Goal: Information Seeking & Learning: Learn about a topic

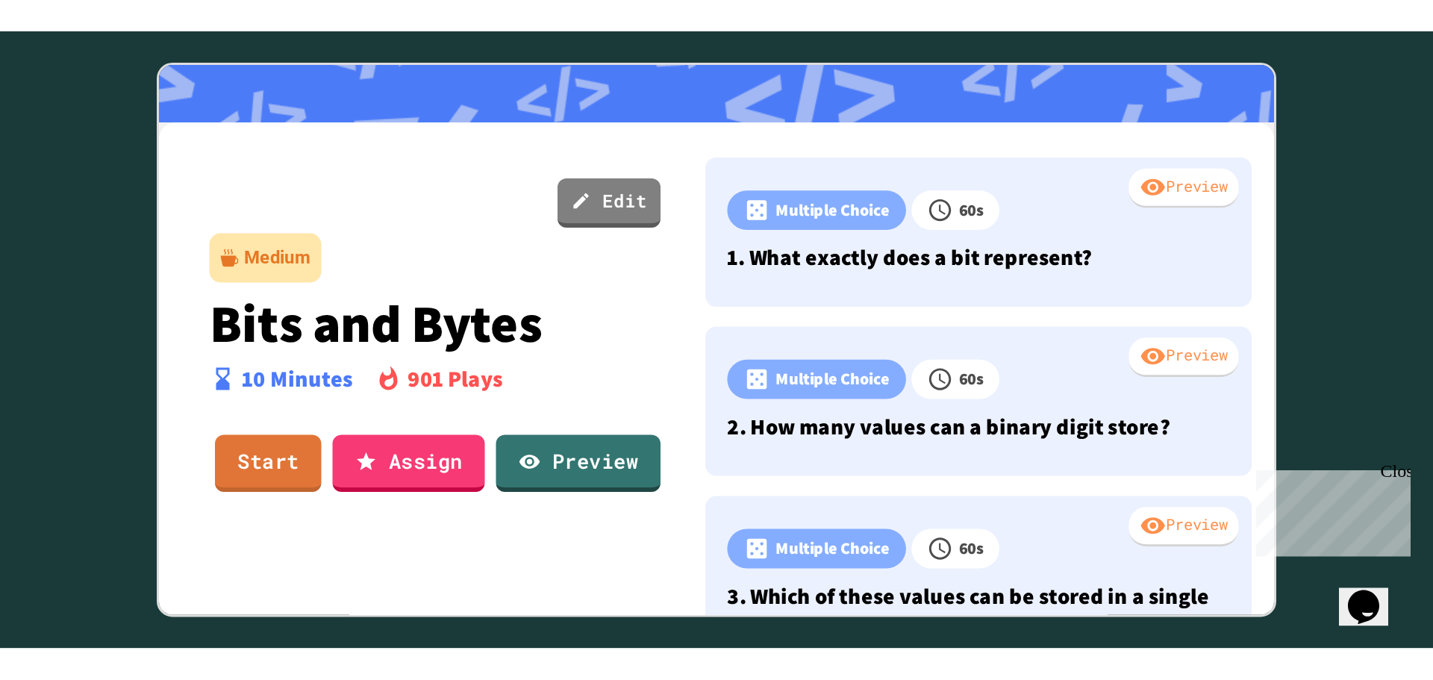
scroll to position [7, 0]
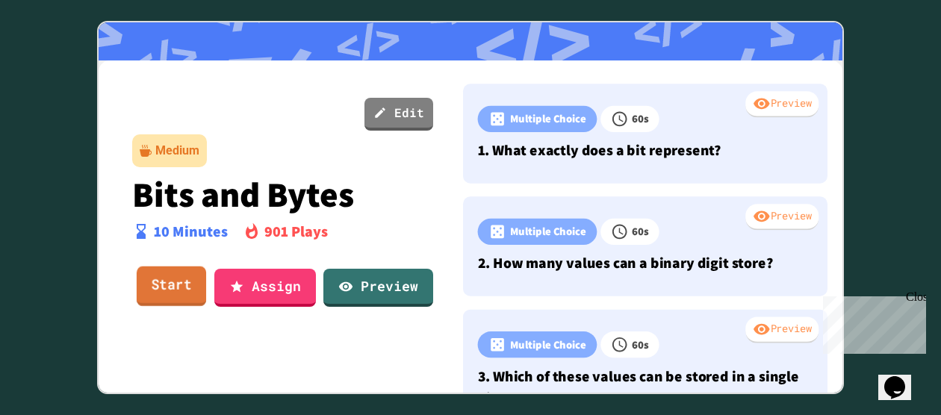
click at [171, 278] on link "Start" at bounding box center [171, 286] width 69 height 40
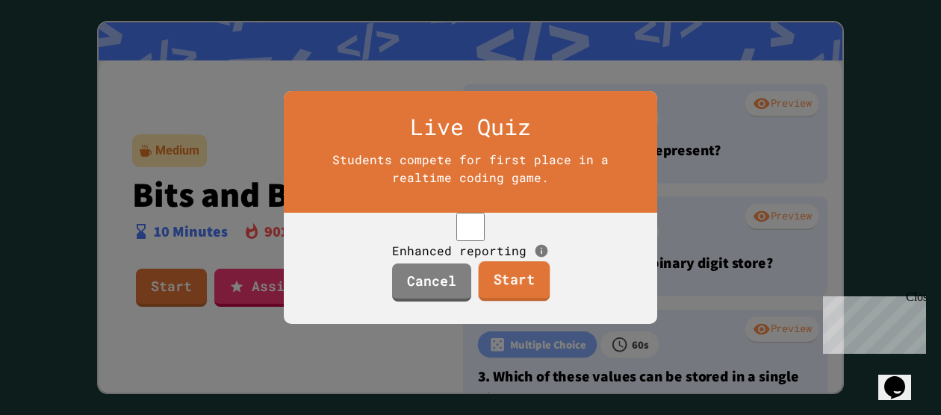
click at [520, 299] on link "Start" at bounding box center [514, 281] width 72 height 40
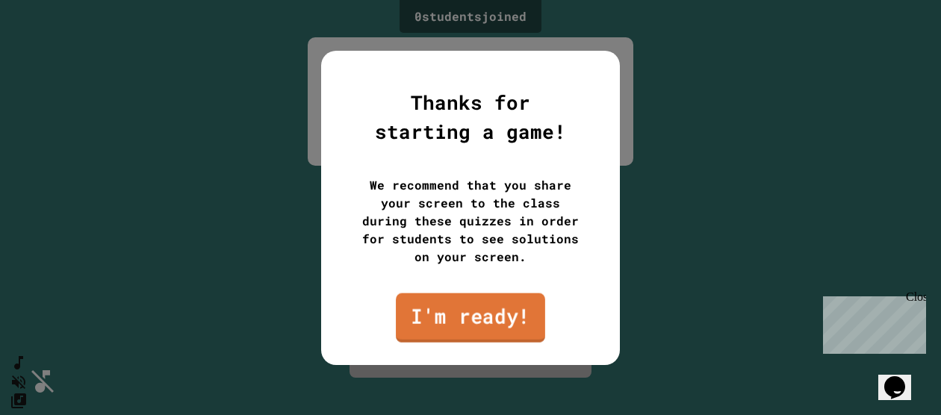
click at [528, 322] on link "I'm ready!" at bounding box center [470, 317] width 149 height 49
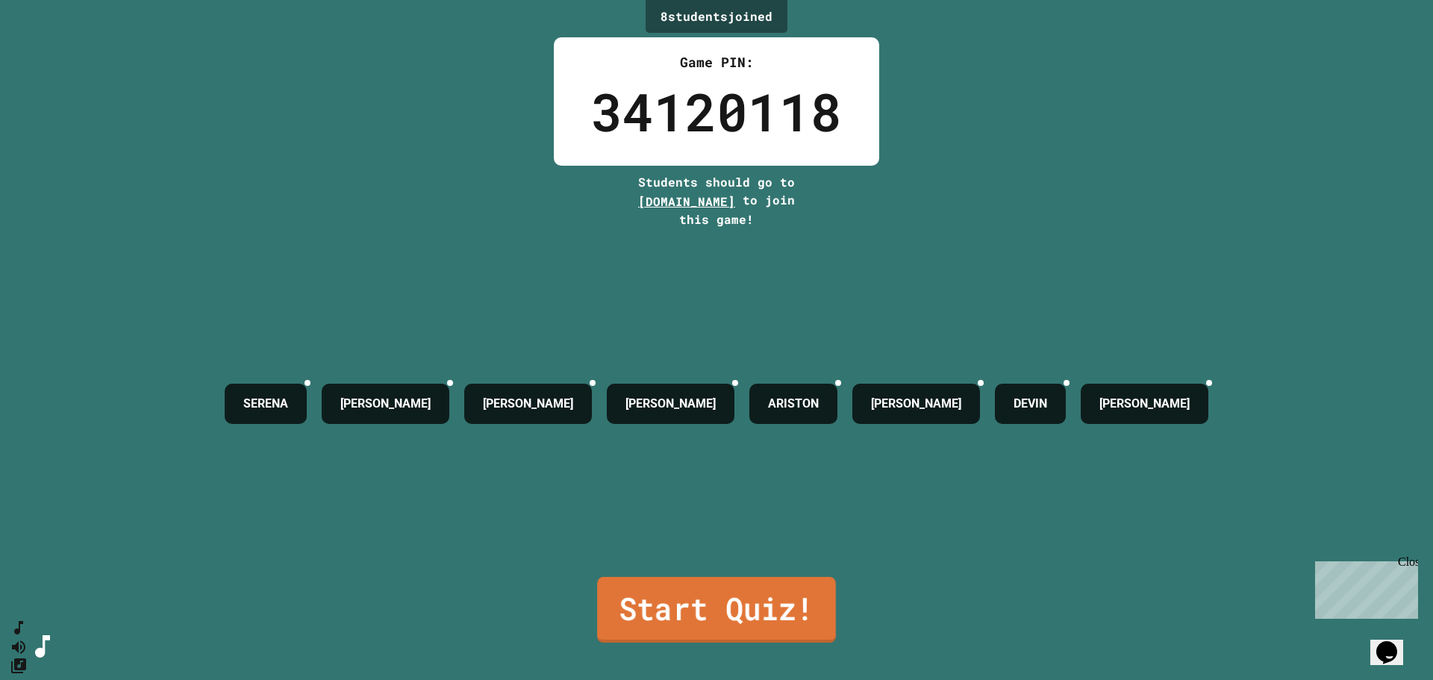
click at [736, 411] on link "Start Quiz!" at bounding box center [716, 610] width 239 height 66
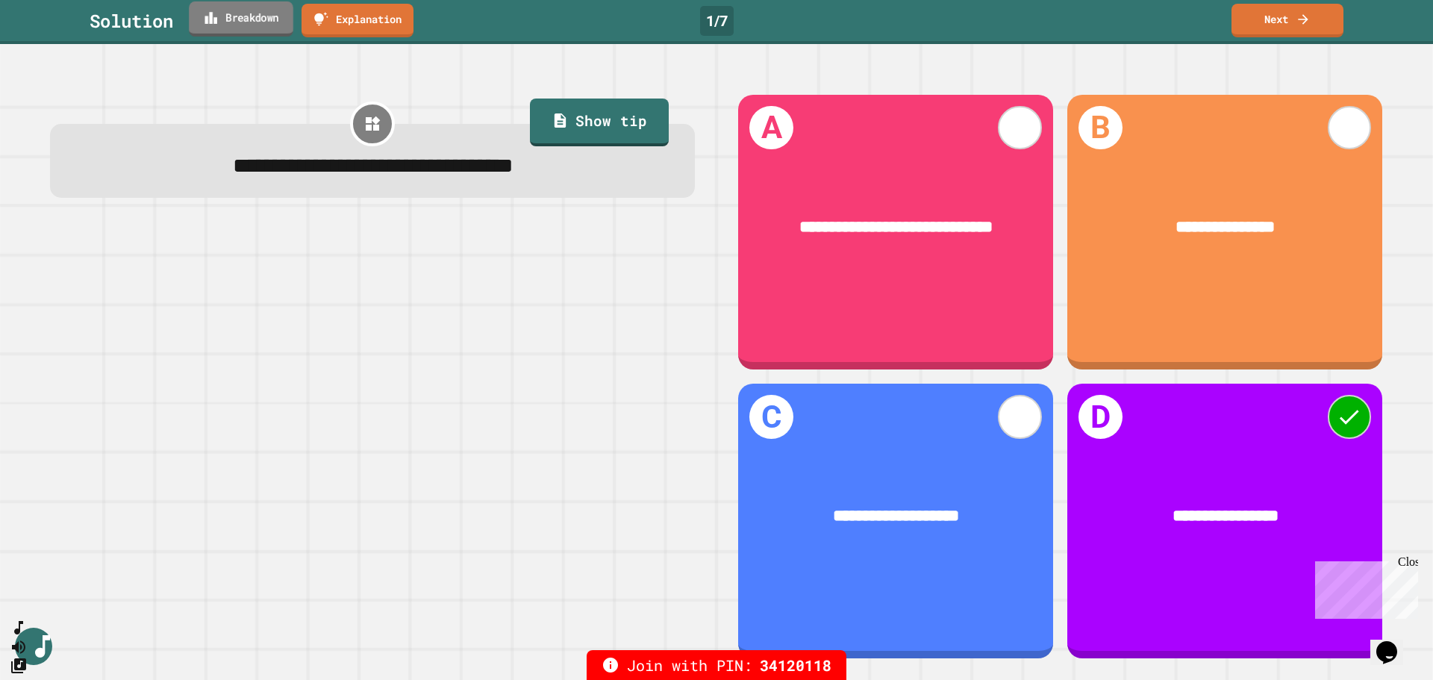
click at [252, 7] on link "Breakdown" at bounding box center [241, 18] width 105 height 35
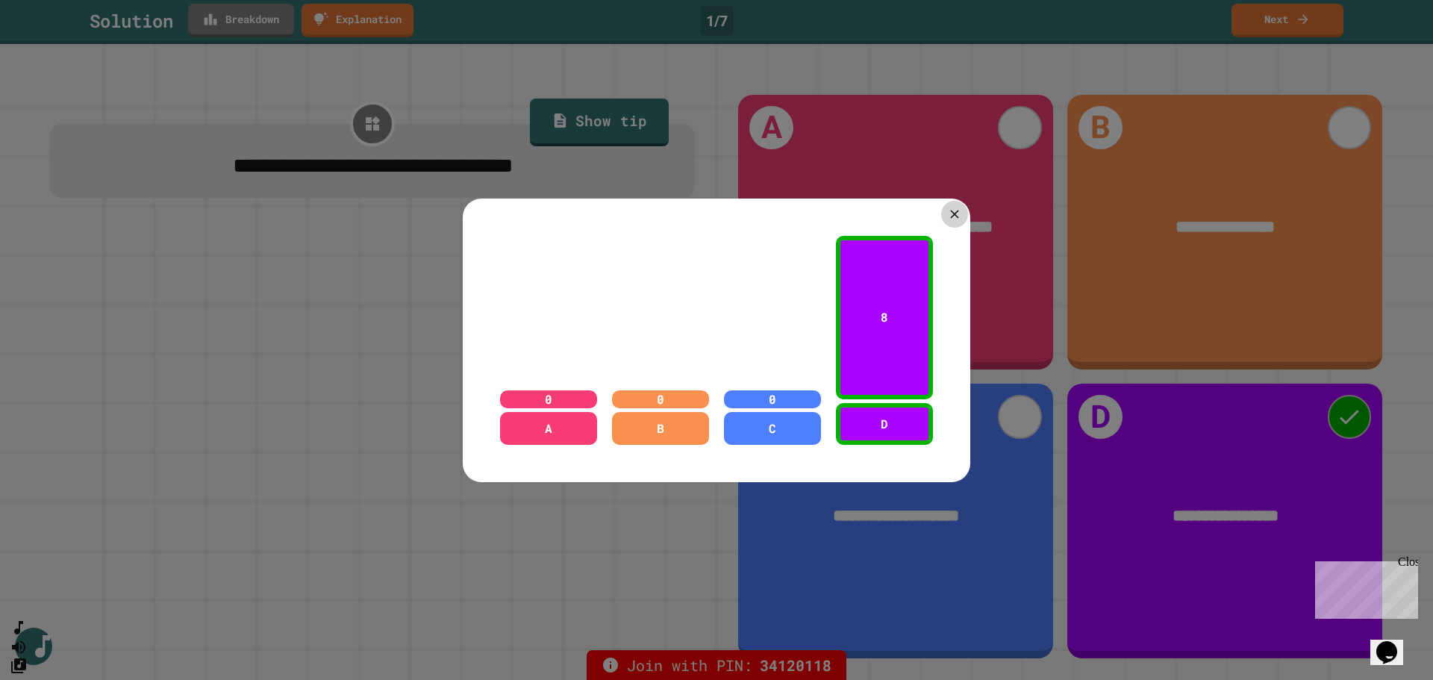
click at [947, 212] on icon at bounding box center [954, 214] width 14 height 14
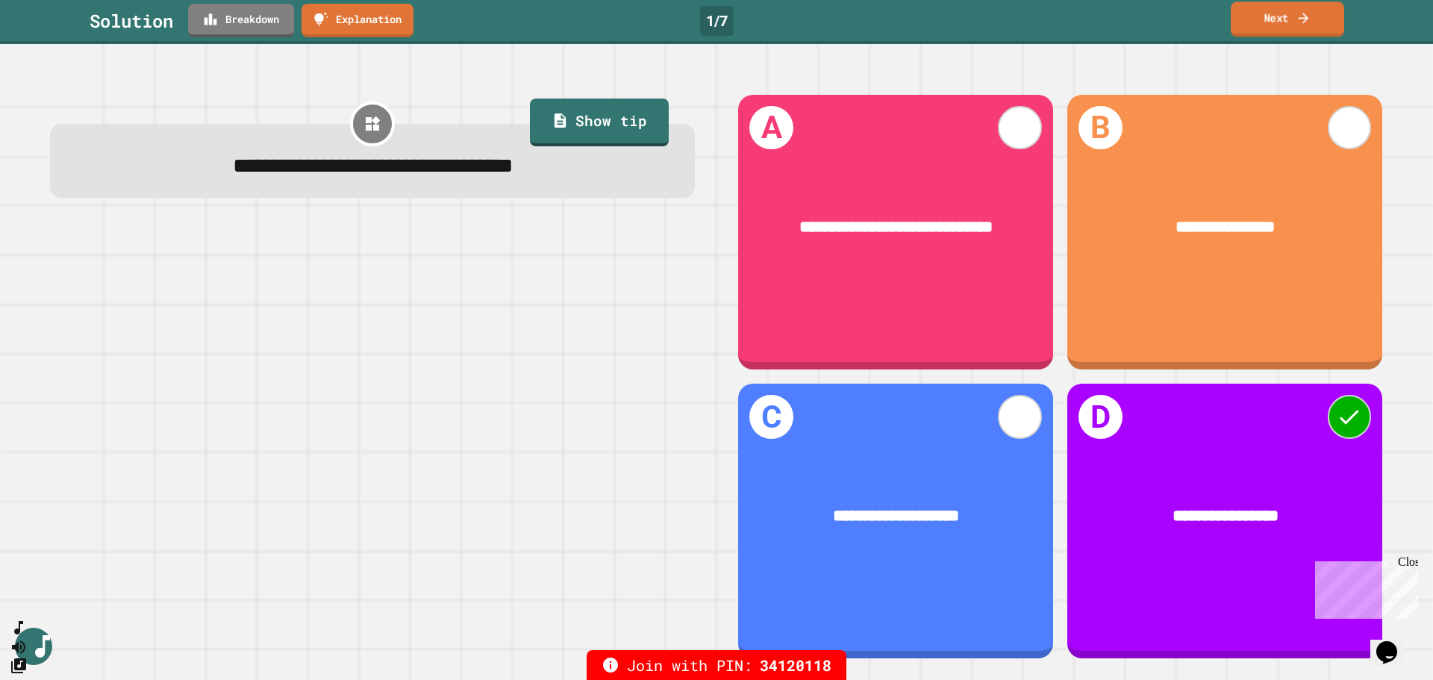
click at [955, 29] on link "Next" at bounding box center [1287, 18] width 113 height 35
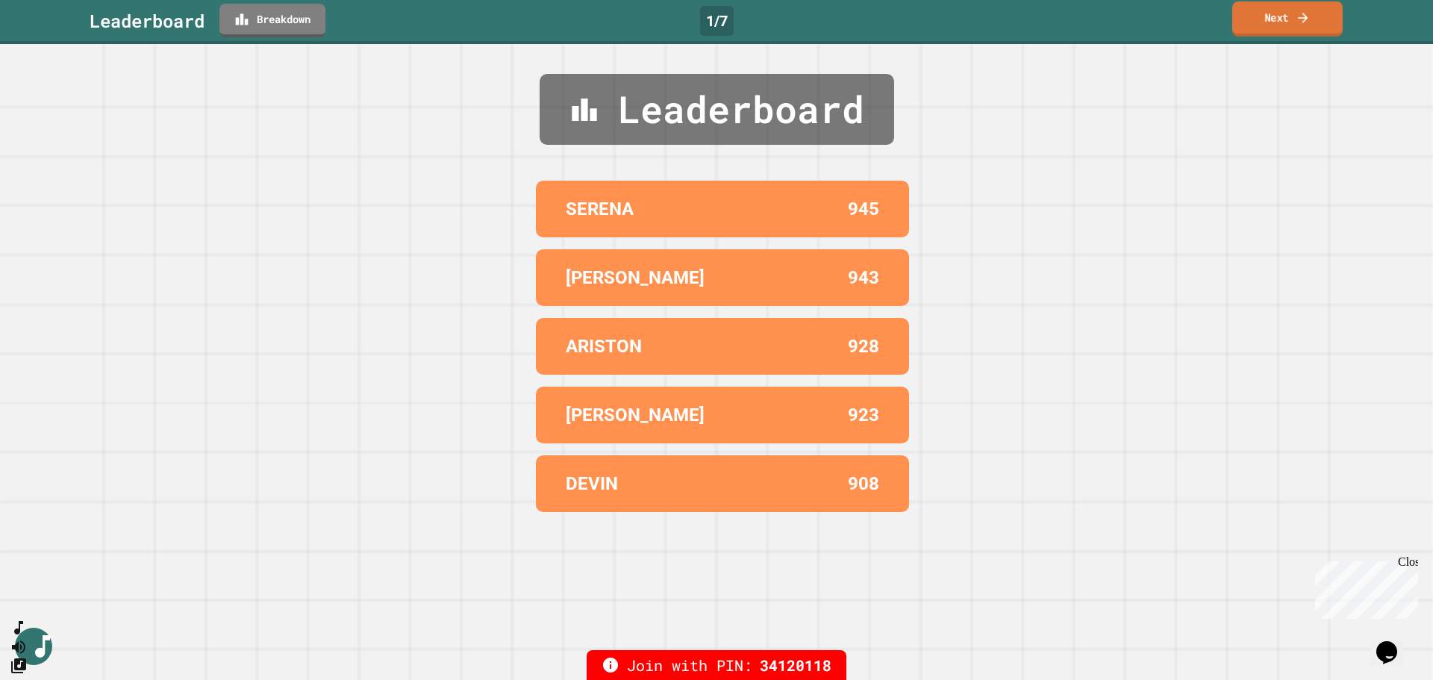
click at [955, 30] on link "Next" at bounding box center [1287, 18] width 110 height 35
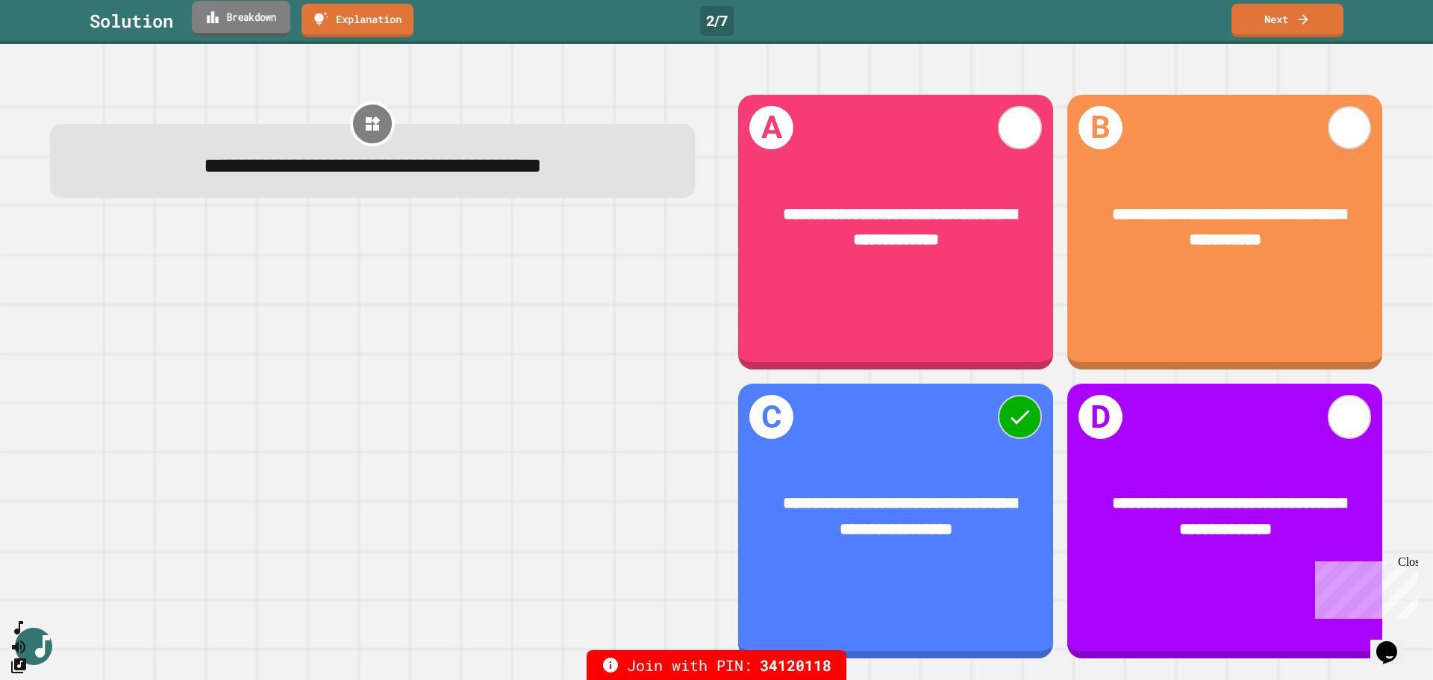
click at [280, 15] on link "Breakdown" at bounding box center [241, 18] width 99 height 35
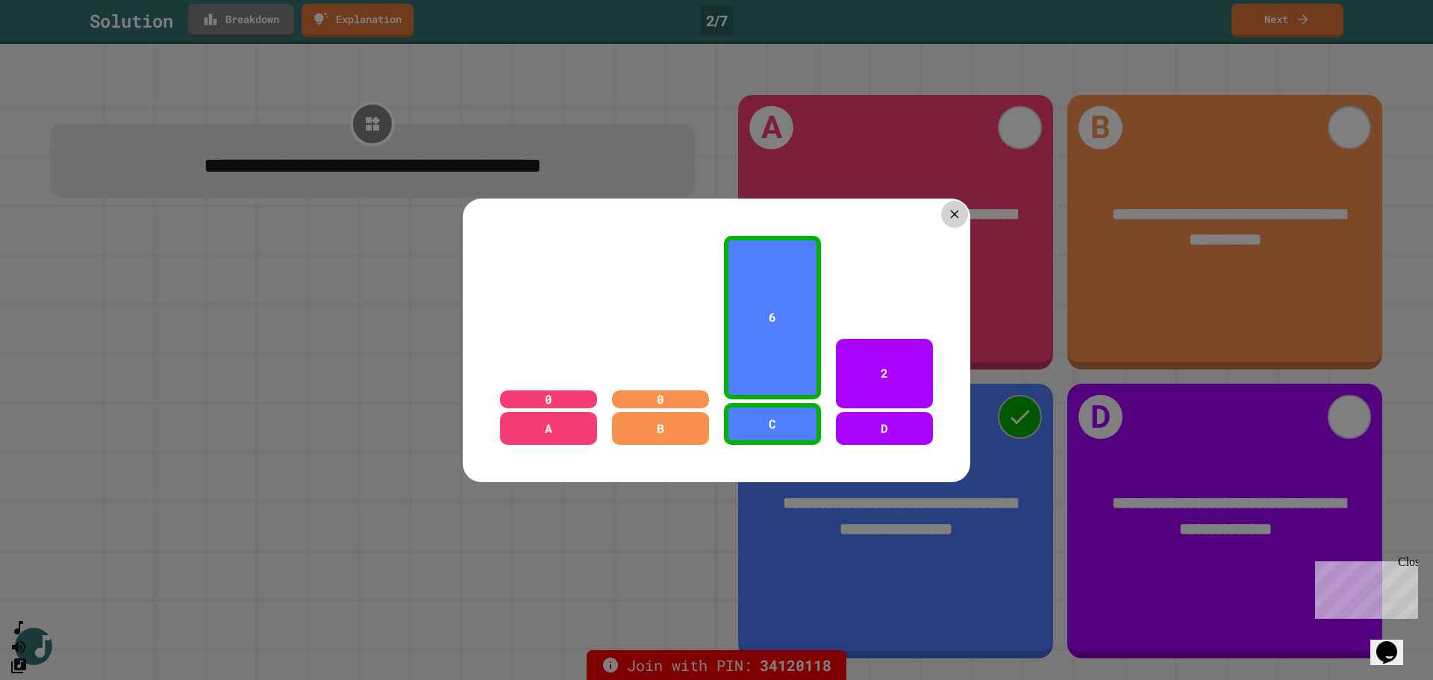
click at [950, 210] on icon at bounding box center [954, 214] width 8 height 8
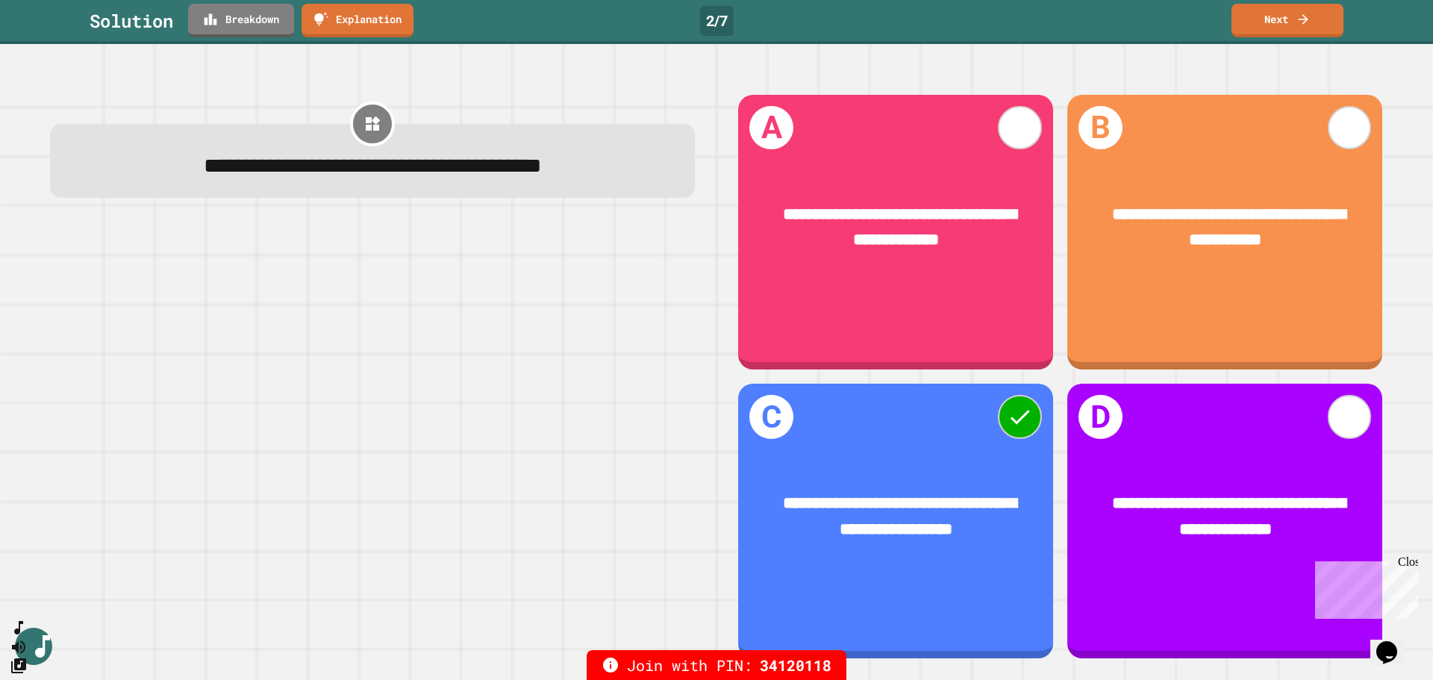
drag, startPoint x: 506, startPoint y: 351, endPoint x: 495, endPoint y: 387, distance: 38.3
click at [505, 351] on div at bounding box center [372, 443] width 645 height 432
click at [955, 16] on icon at bounding box center [1303, 18] width 15 height 16
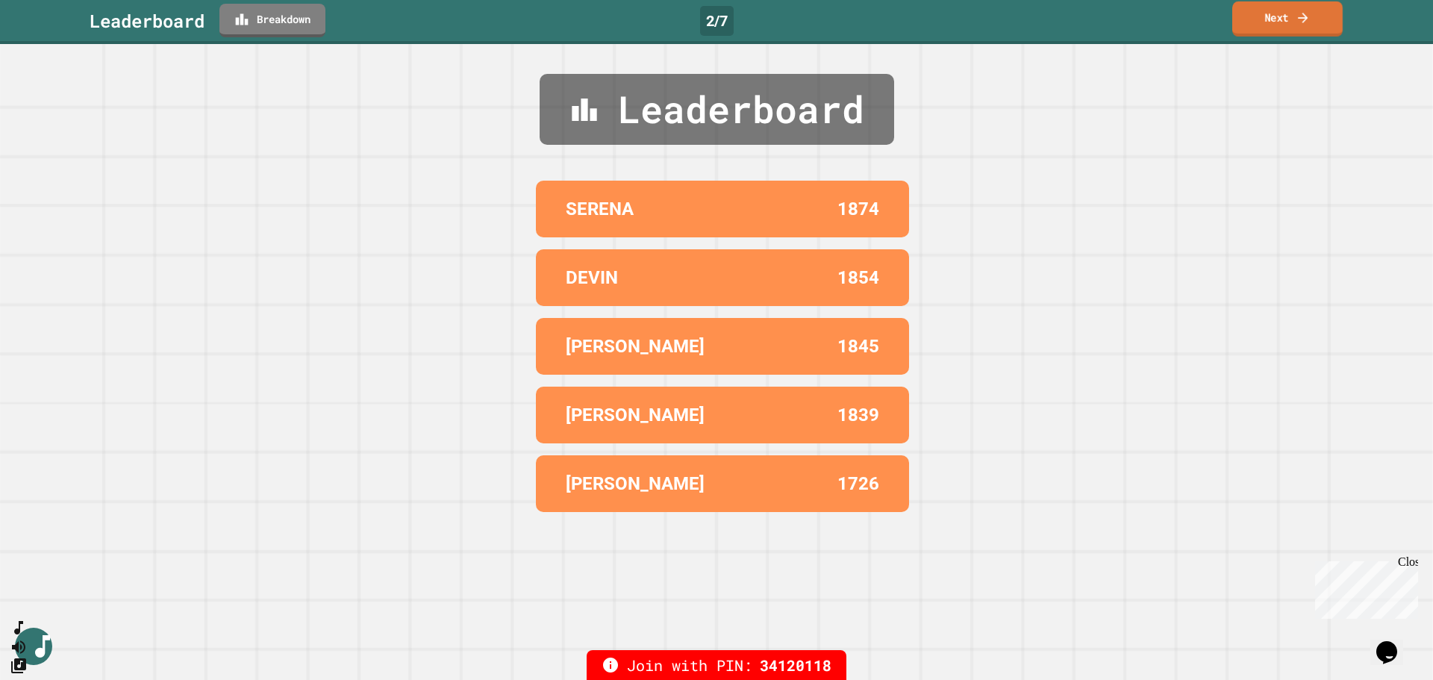
click at [955, 32] on link "Next" at bounding box center [1287, 18] width 110 height 35
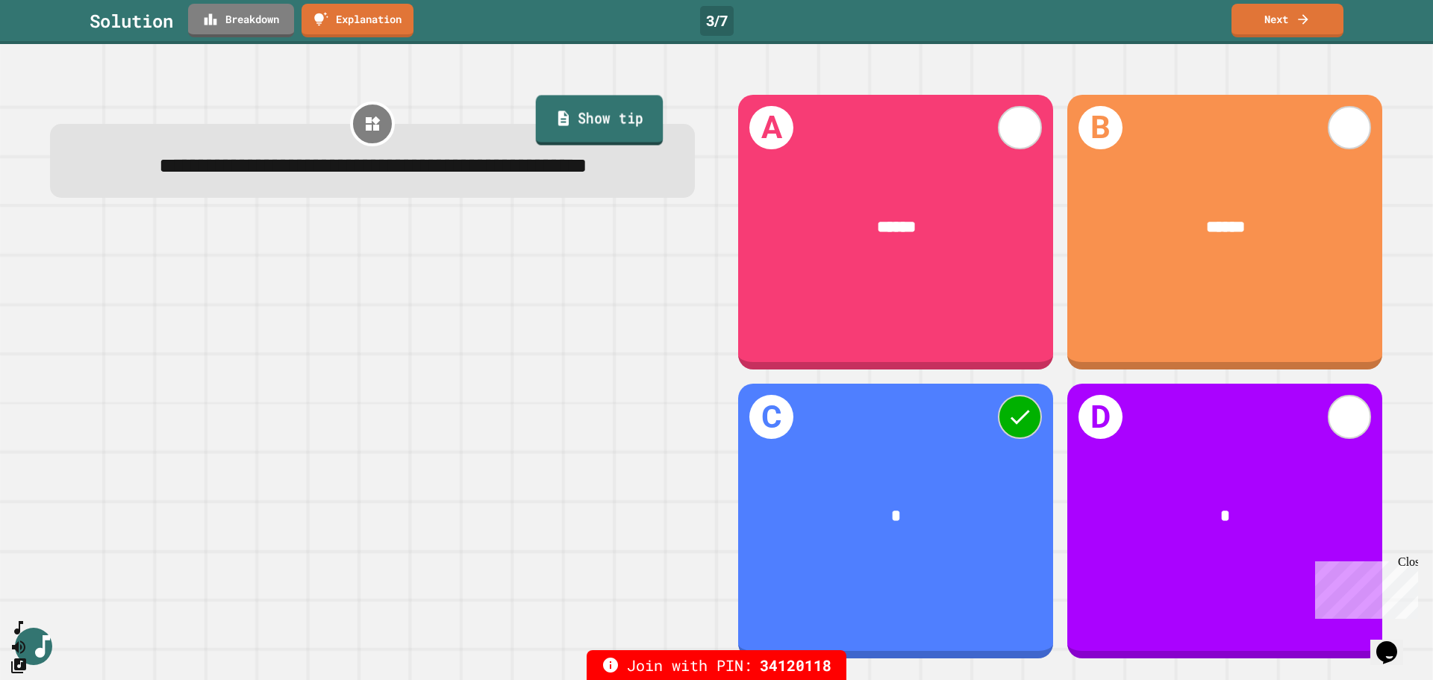
click at [627, 105] on link "Show tip" at bounding box center [600, 121] width 128 height 50
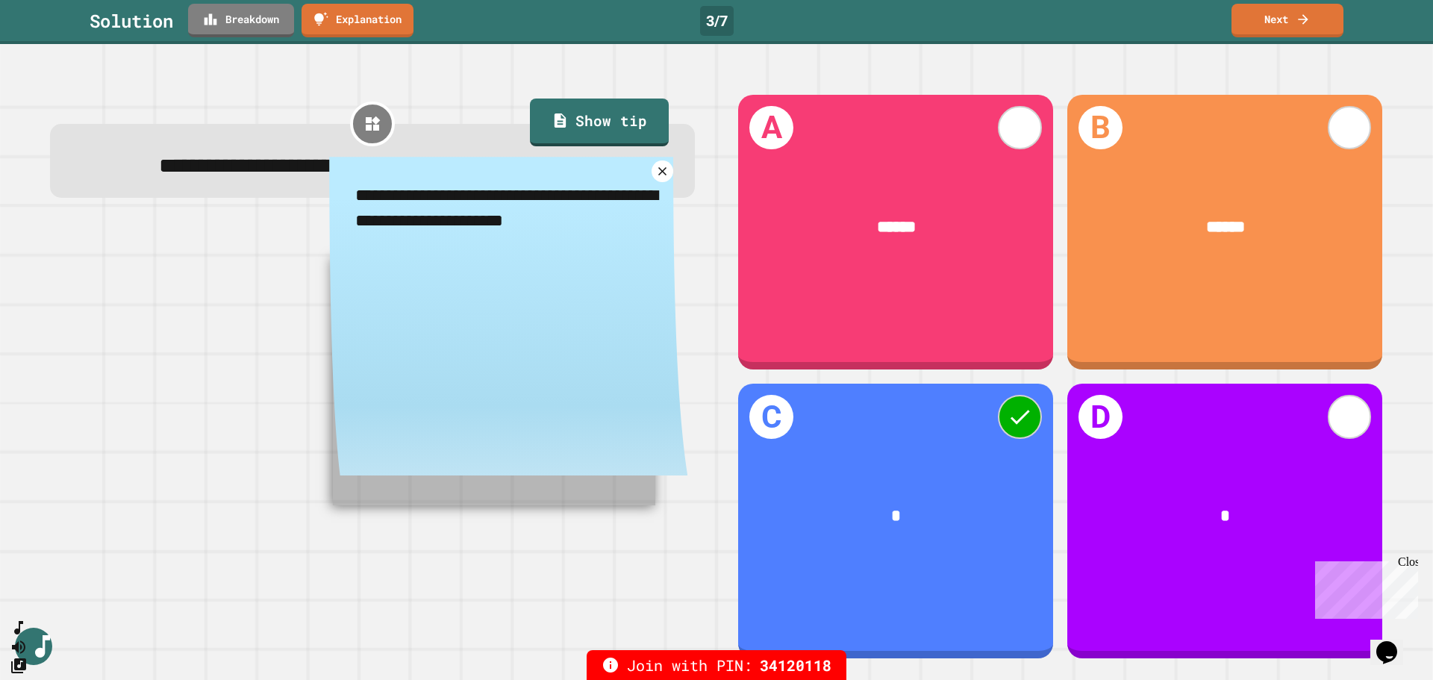
drag, startPoint x: 565, startPoint y: 276, endPoint x: 323, endPoint y: 225, distance: 247.1
click at [329, 225] on textarea "**********" at bounding box center [508, 208] width 358 height 103
click at [234, 17] on link "Breakdown" at bounding box center [241, 18] width 107 height 35
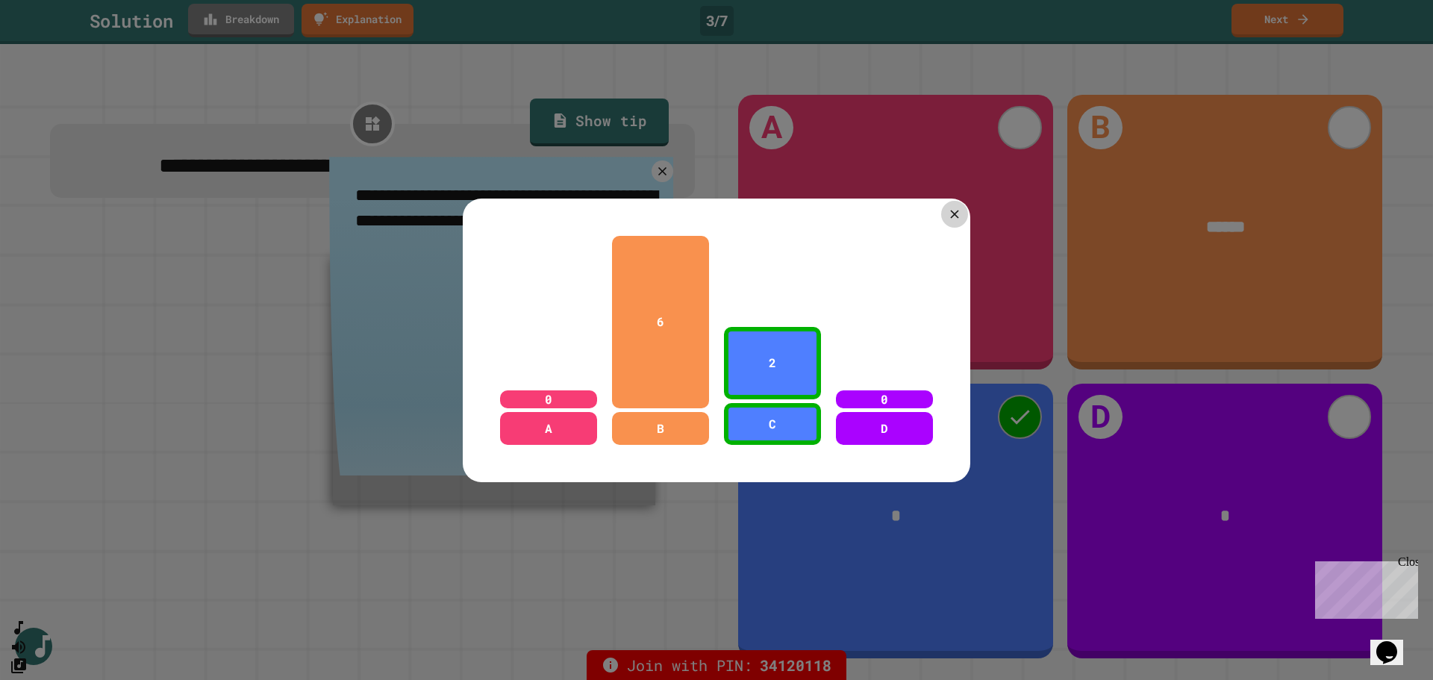
click at [950, 212] on icon at bounding box center [954, 214] width 8 height 8
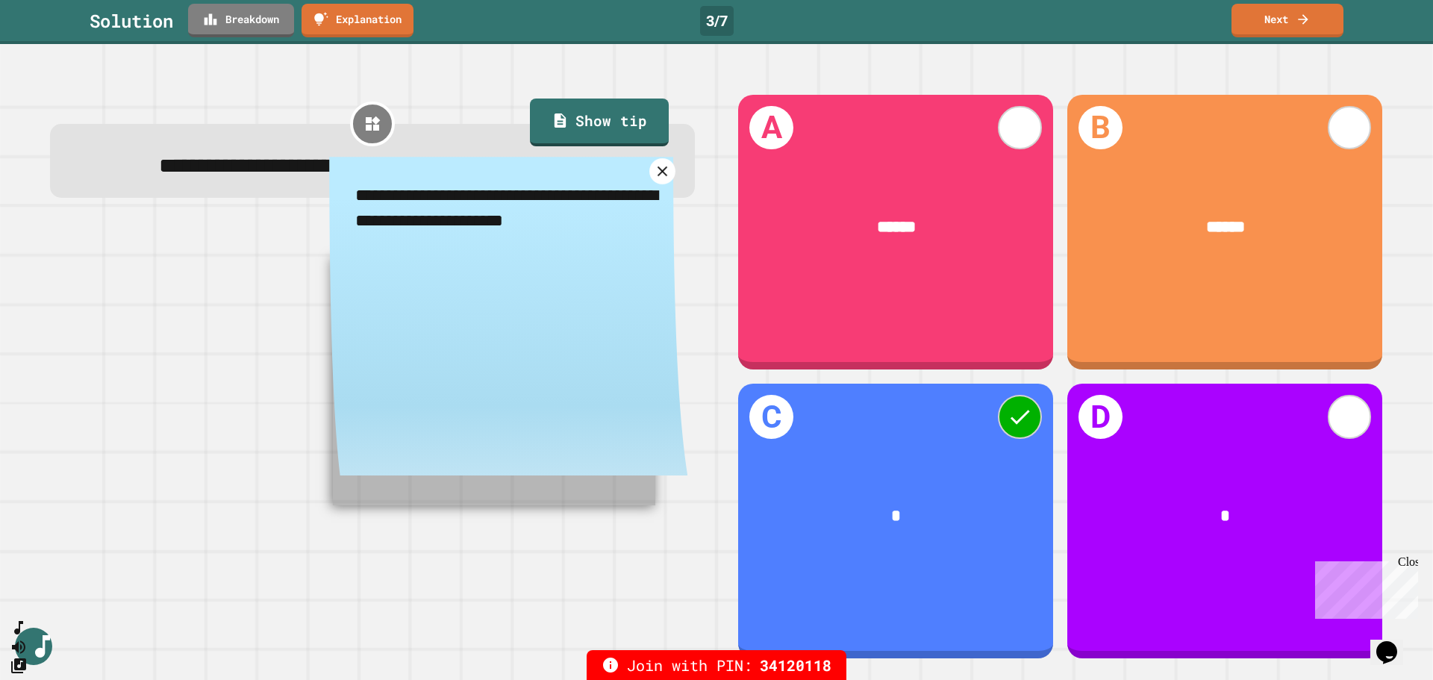
click at [654, 180] on icon at bounding box center [662, 171] width 17 height 17
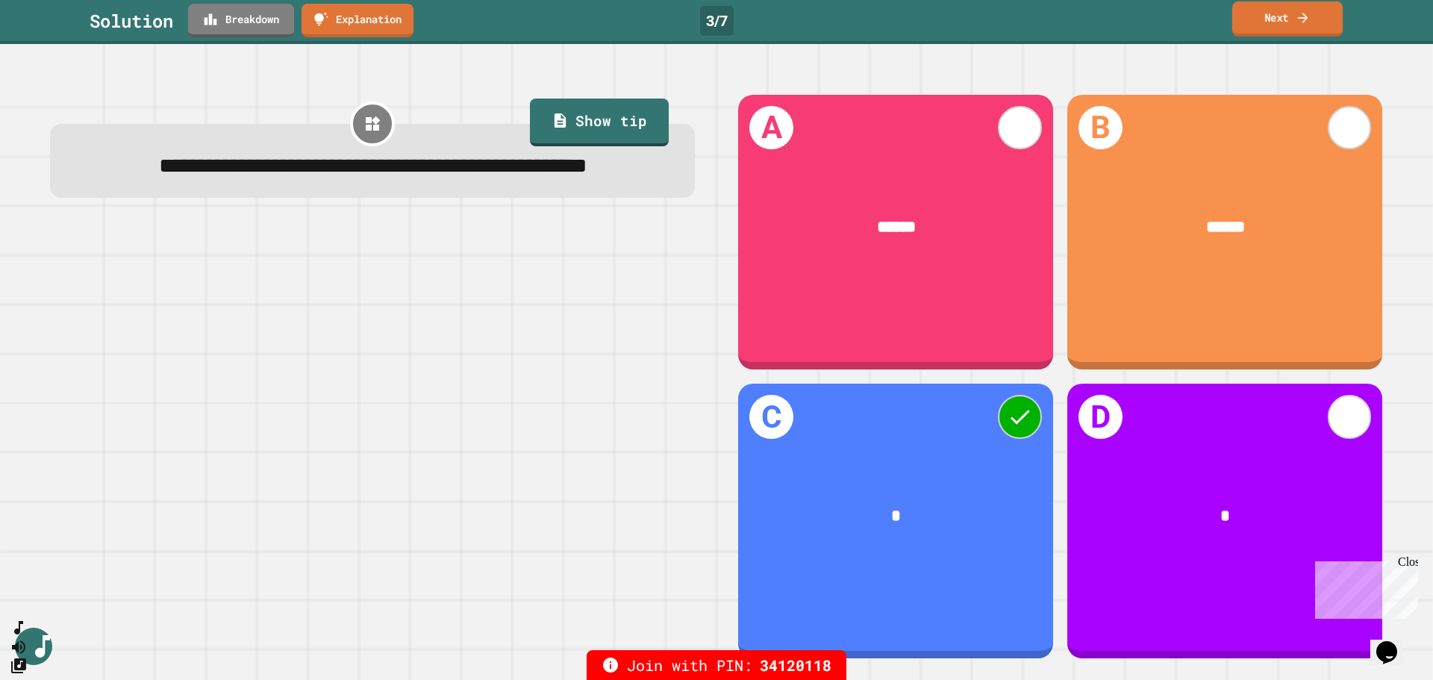
click at [955, 21] on link "Next" at bounding box center [1287, 18] width 110 height 35
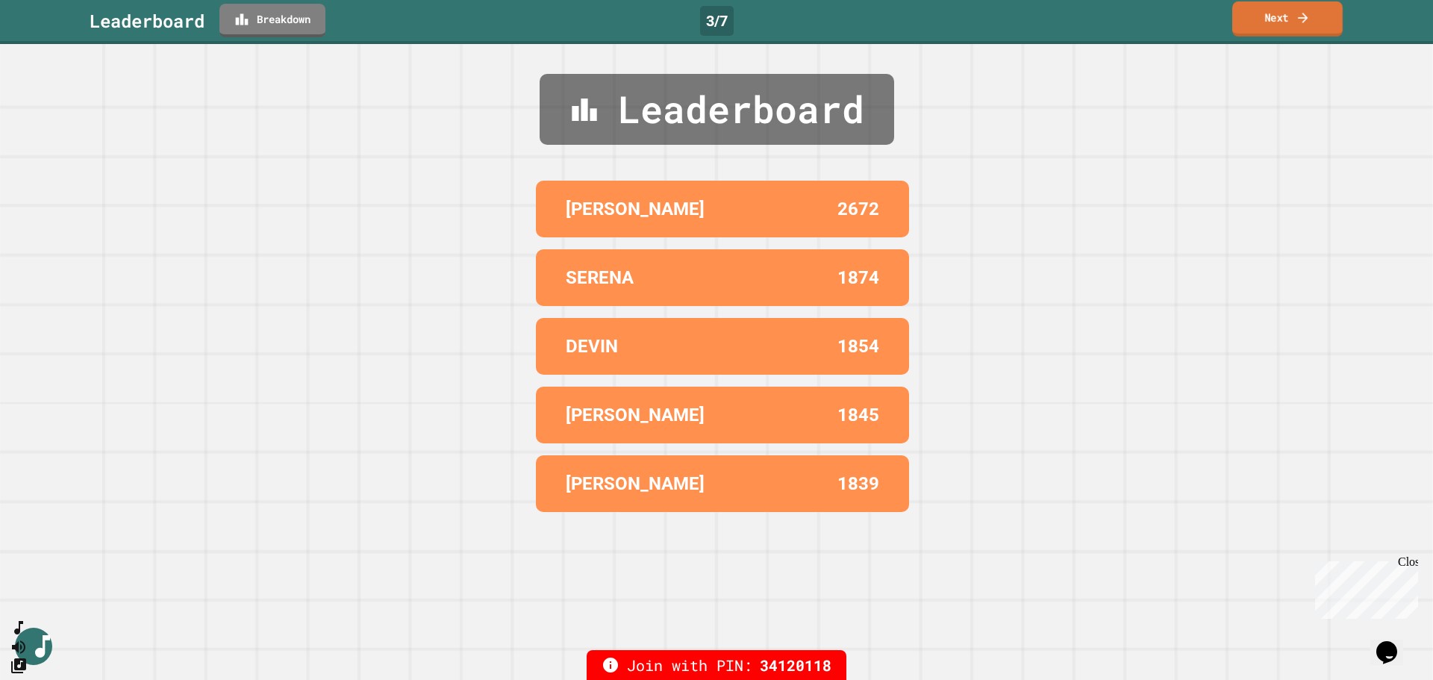
click at [955, 18] on link "Next" at bounding box center [1287, 18] width 110 height 35
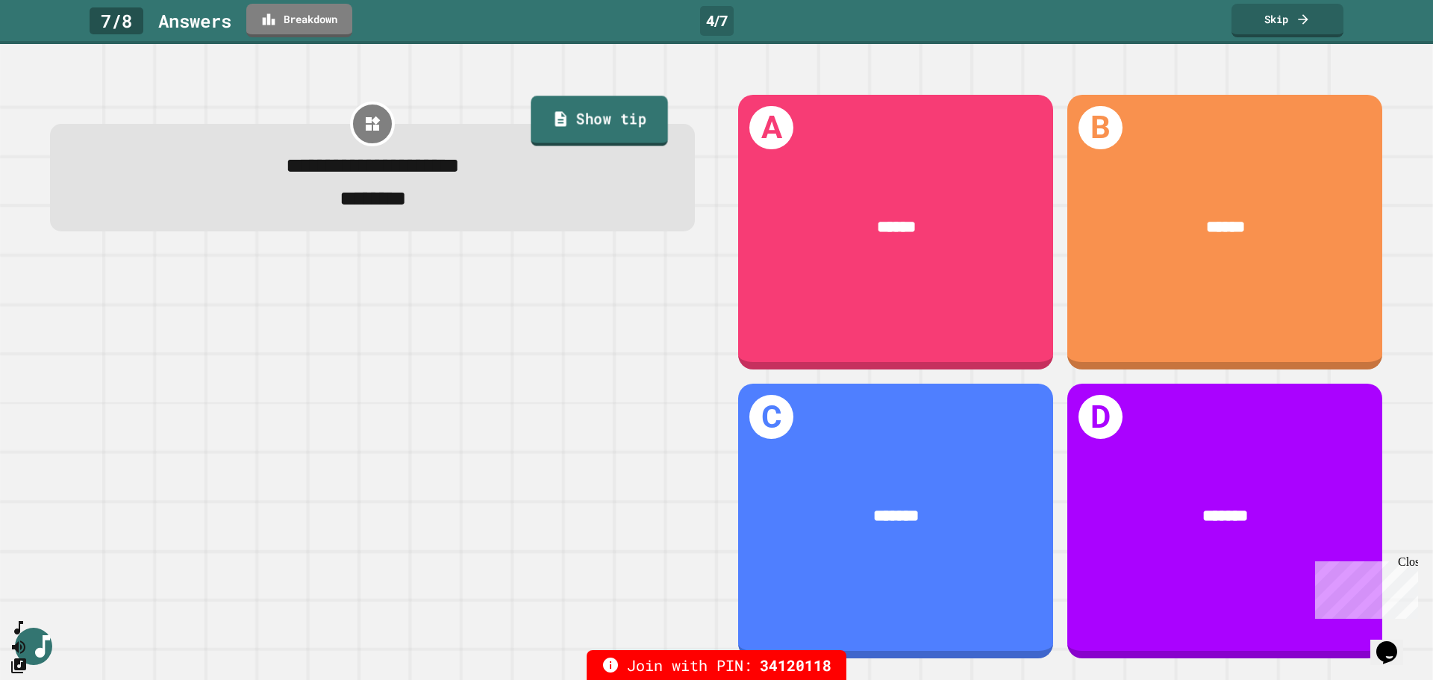
click at [643, 144] on link "Show tip" at bounding box center [599, 121] width 137 height 50
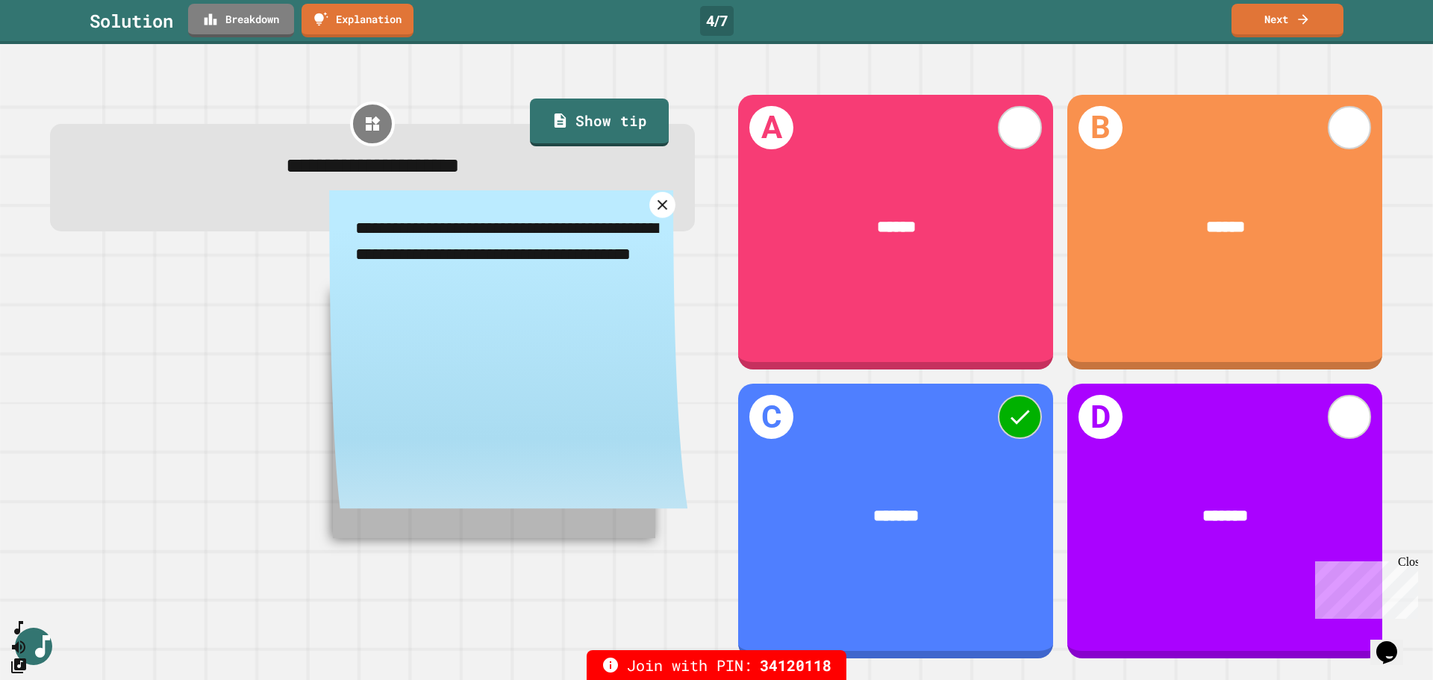
click at [654, 213] on icon at bounding box center [662, 204] width 17 height 17
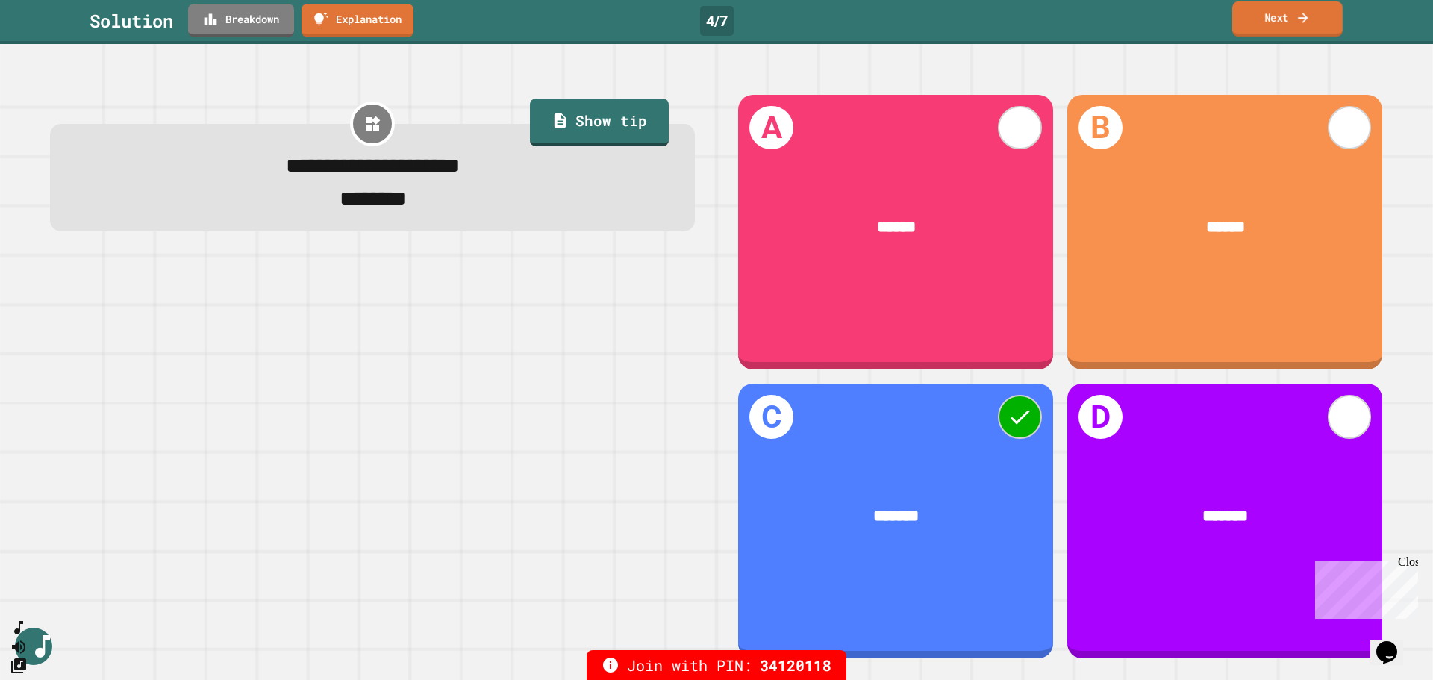
click at [955, 13] on link "Next" at bounding box center [1287, 18] width 110 height 35
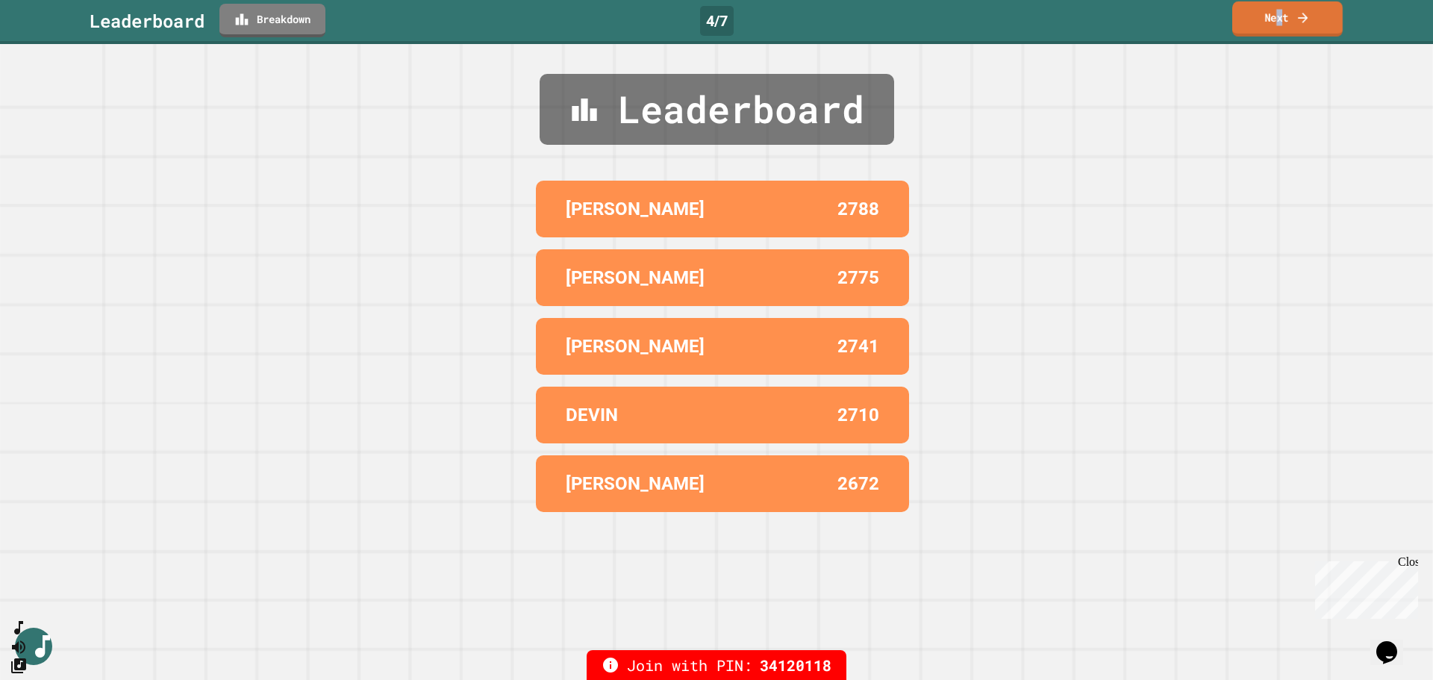
drag, startPoint x: 1285, startPoint y: 19, endPoint x: 1276, endPoint y: 17, distance: 8.3
click at [955, 17] on link "Next" at bounding box center [1287, 18] width 110 height 35
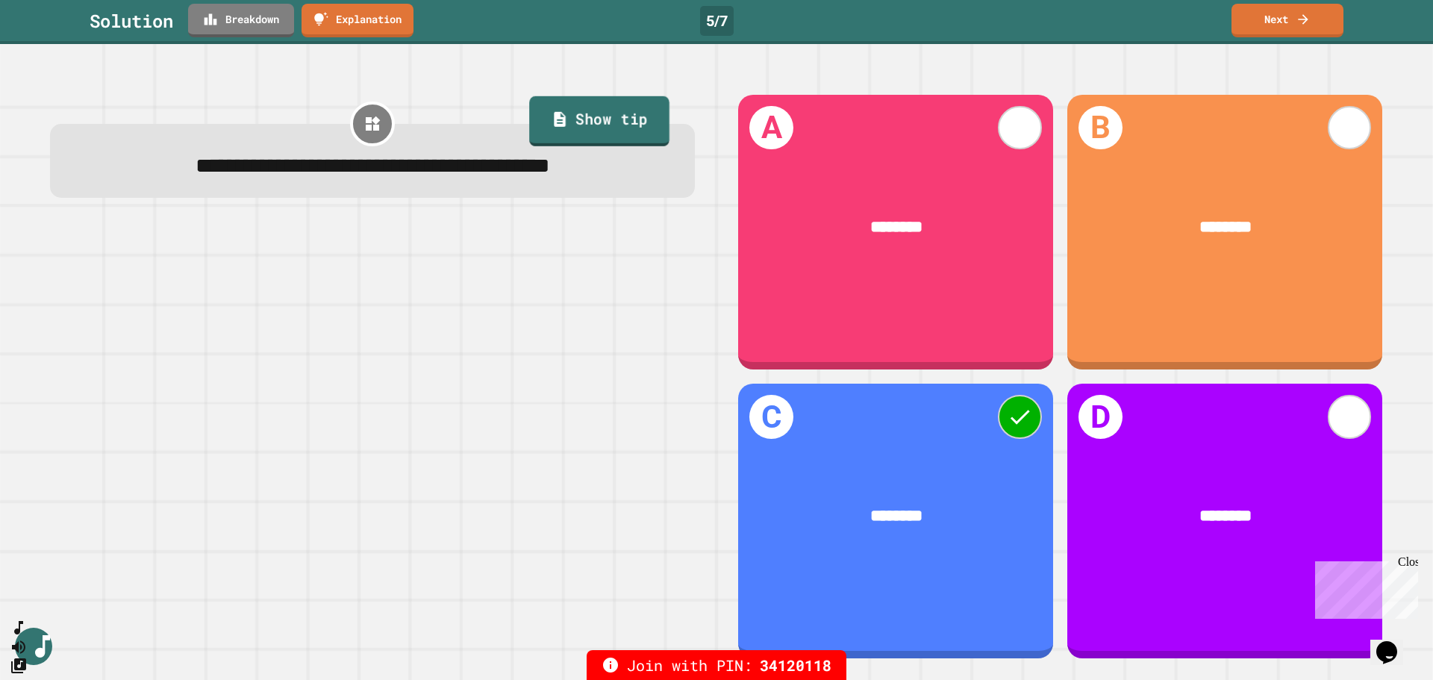
click at [596, 139] on link "Show tip" at bounding box center [599, 121] width 140 height 50
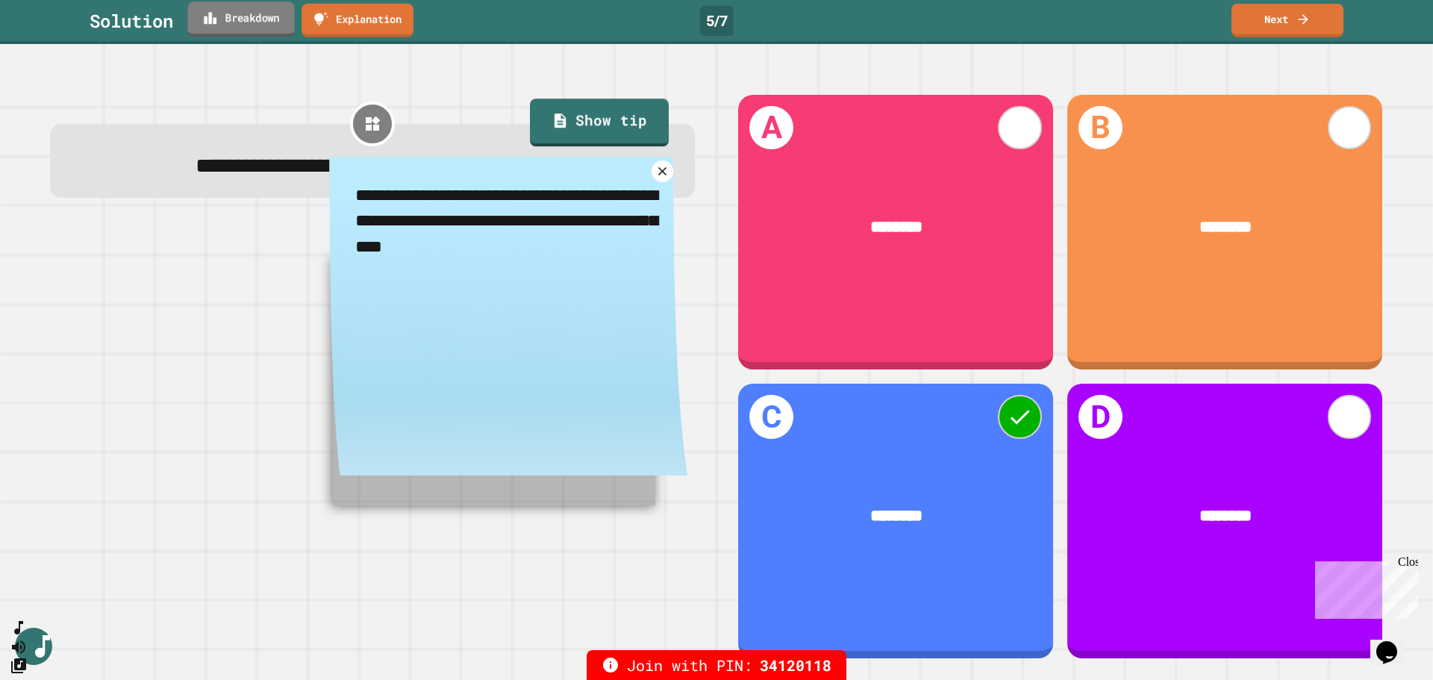
click at [264, 13] on link "Breakdown" at bounding box center [240, 18] width 107 height 35
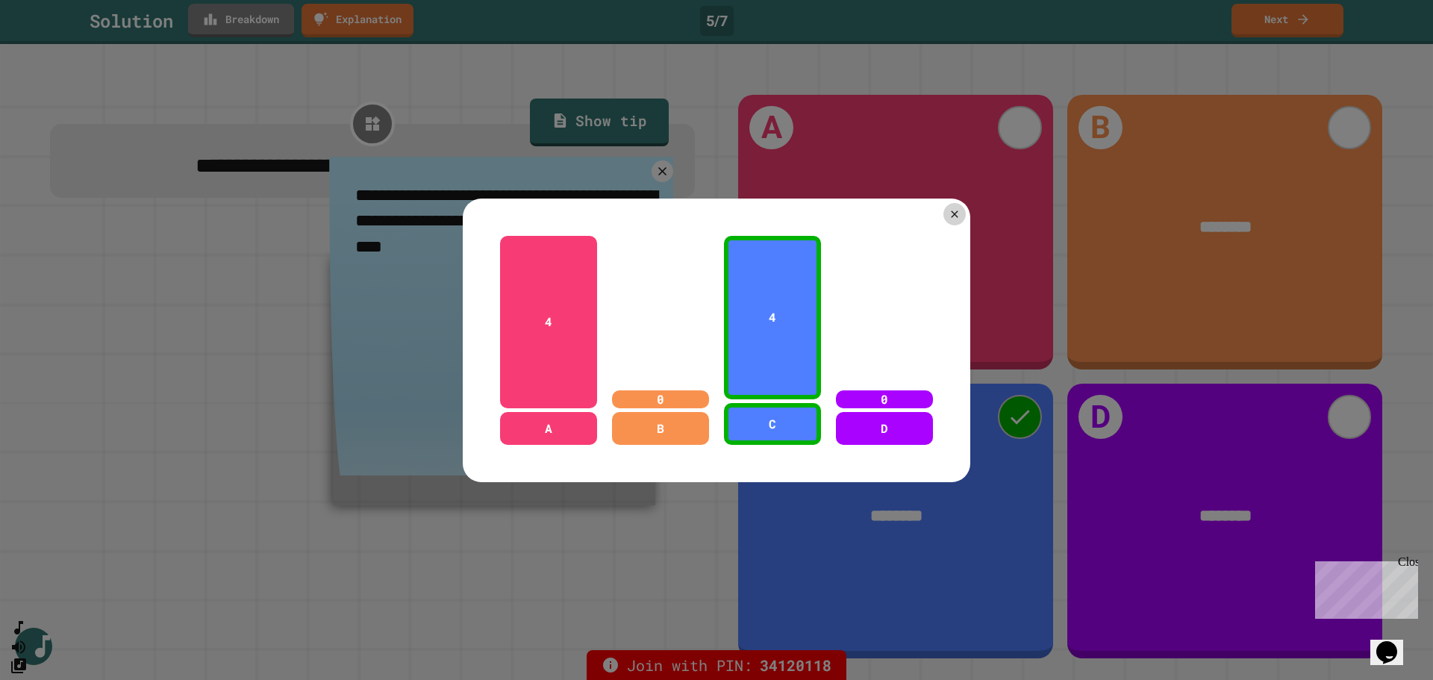
click at [944, 199] on div "4 A 0 B 4 C 0 D" at bounding box center [717, 341] width 508 height 284
drag, startPoint x: 944, startPoint y: 197, endPoint x: 927, endPoint y: 206, distance: 18.7
click at [927, 206] on div "4 A 0 B 4 C 0 D" at bounding box center [717, 341] width 508 height 284
click at [949, 208] on icon at bounding box center [955, 214] width 13 height 13
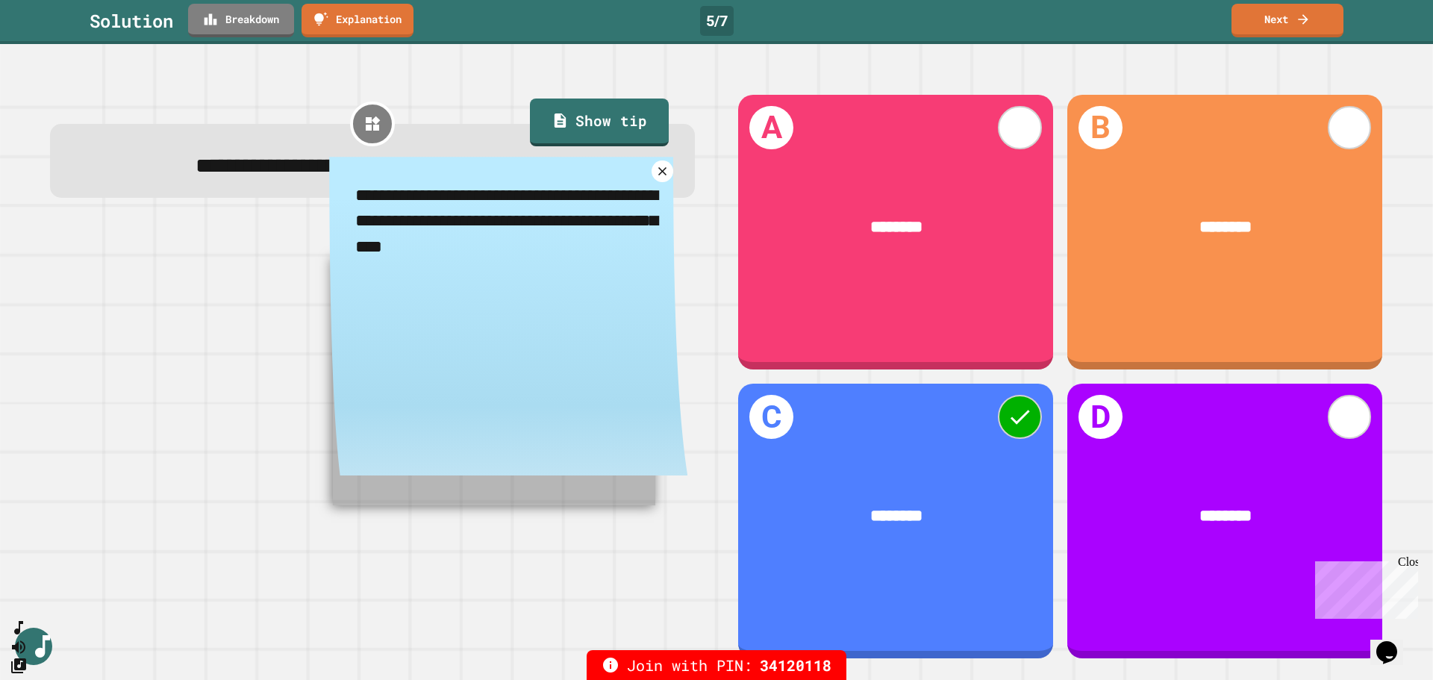
click at [641, 178] on div "**********" at bounding box center [508, 322] width 358 height 331
click at [654, 177] on icon at bounding box center [662, 171] width 17 height 17
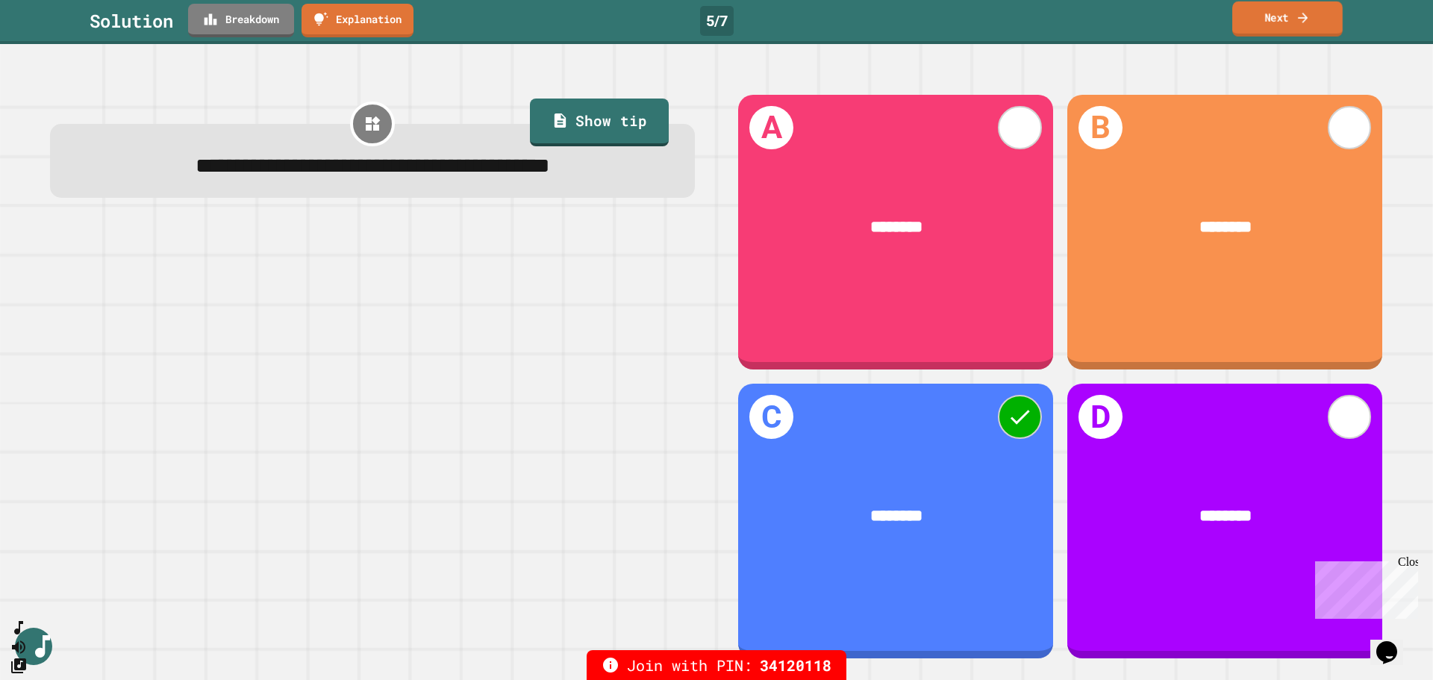
click at [955, 28] on link "Next" at bounding box center [1287, 18] width 110 height 35
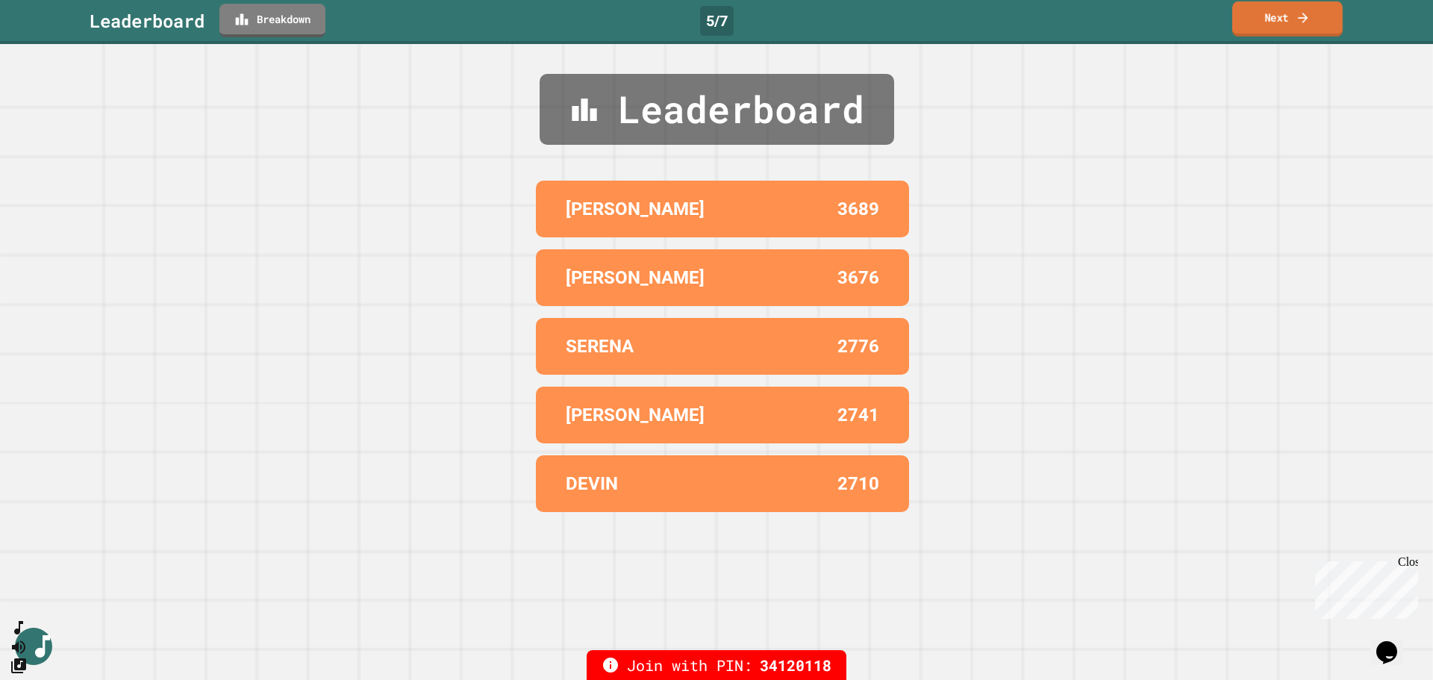
click at [955, 28] on link "Next" at bounding box center [1287, 18] width 110 height 35
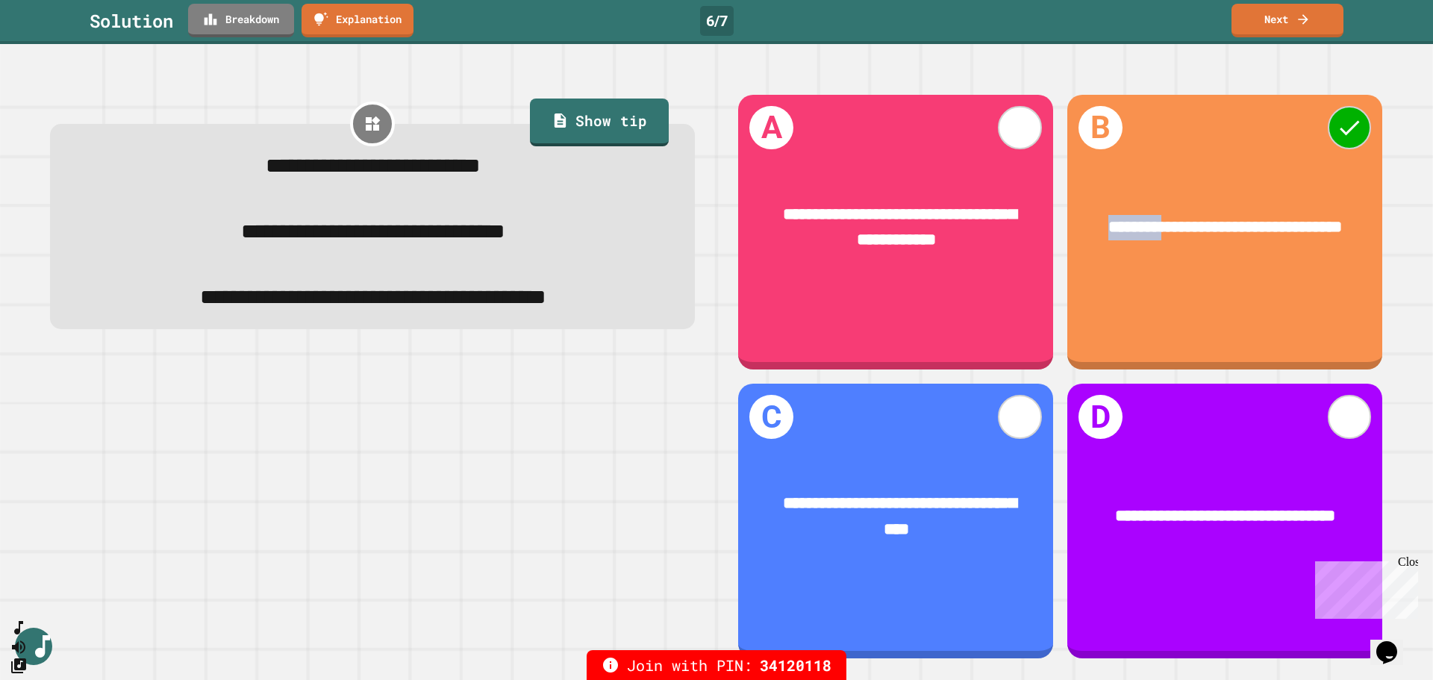
drag, startPoint x: 1088, startPoint y: 200, endPoint x: 1163, endPoint y: 194, distance: 75.6
click at [955, 194] on div "**********" at bounding box center [1224, 227] width 315 height 91
drag, startPoint x: 949, startPoint y: 484, endPoint x: 991, endPoint y: 482, distance: 42.6
click at [955, 411] on div "**********" at bounding box center [896, 517] width 249 height 51
click at [955, 10] on icon at bounding box center [1303, 18] width 15 height 16
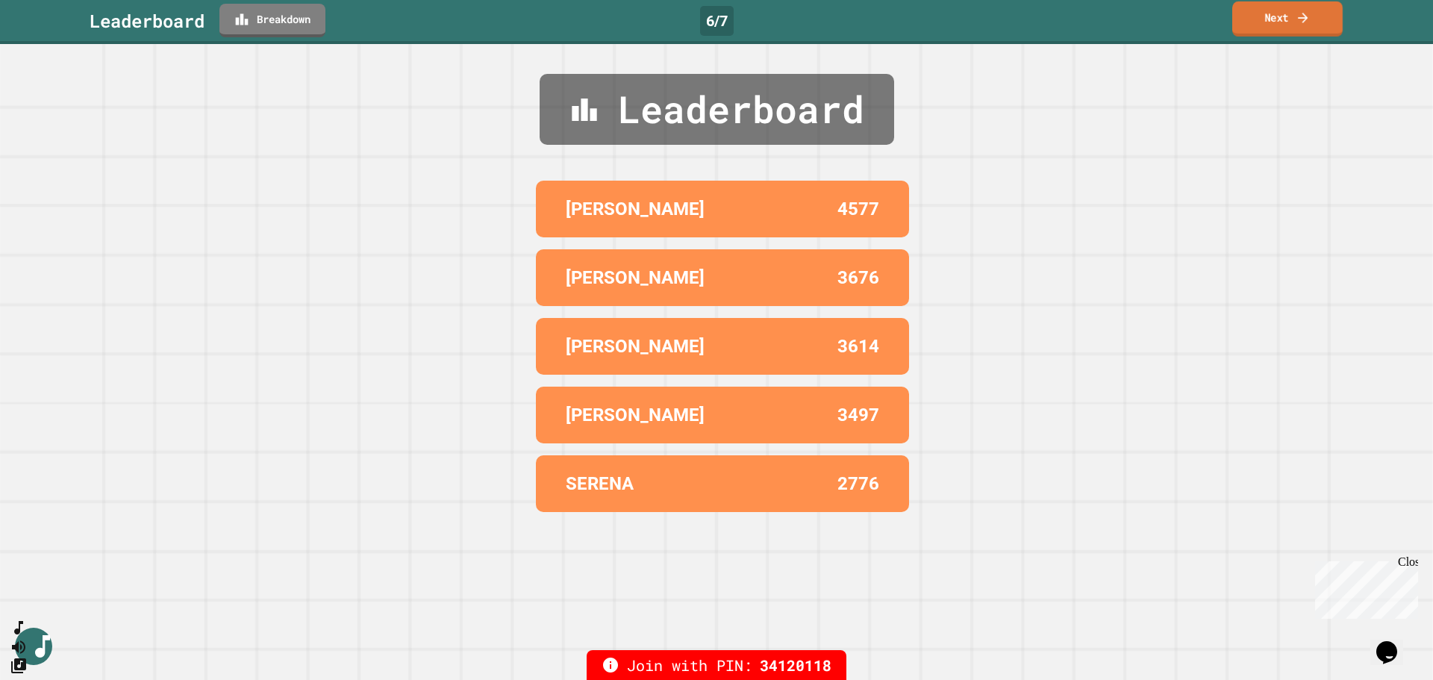
click at [955, 22] on icon at bounding box center [1303, 18] width 15 height 16
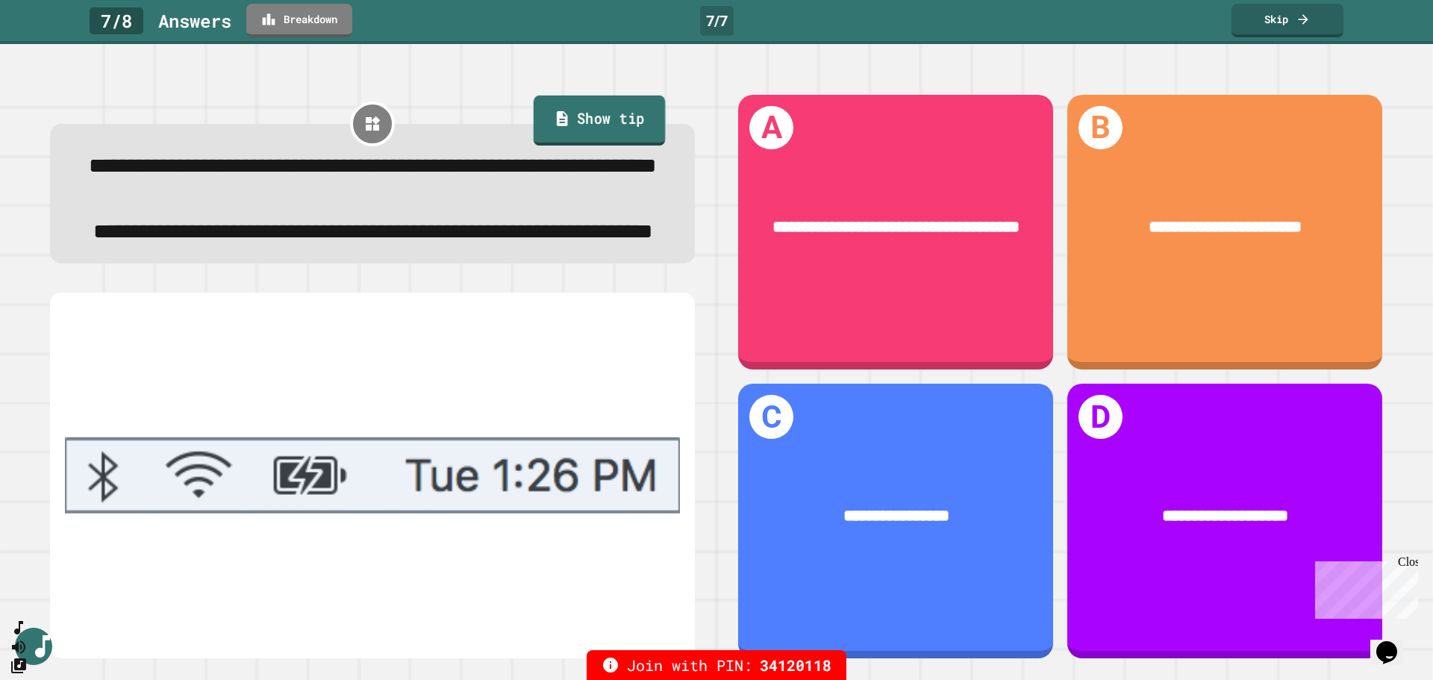
click at [608, 108] on link "Show tip" at bounding box center [600, 121] width 132 height 50
type textarea "*"
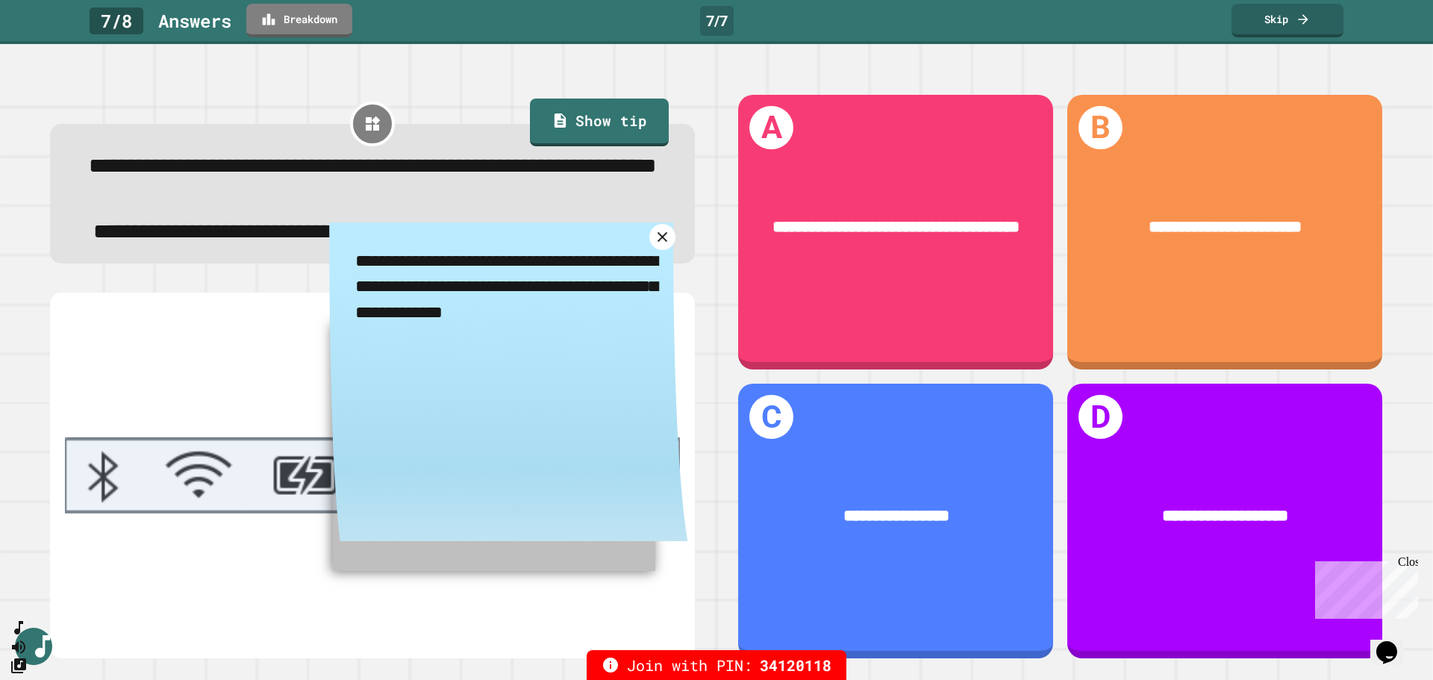
click at [654, 246] on icon at bounding box center [662, 236] width 17 height 17
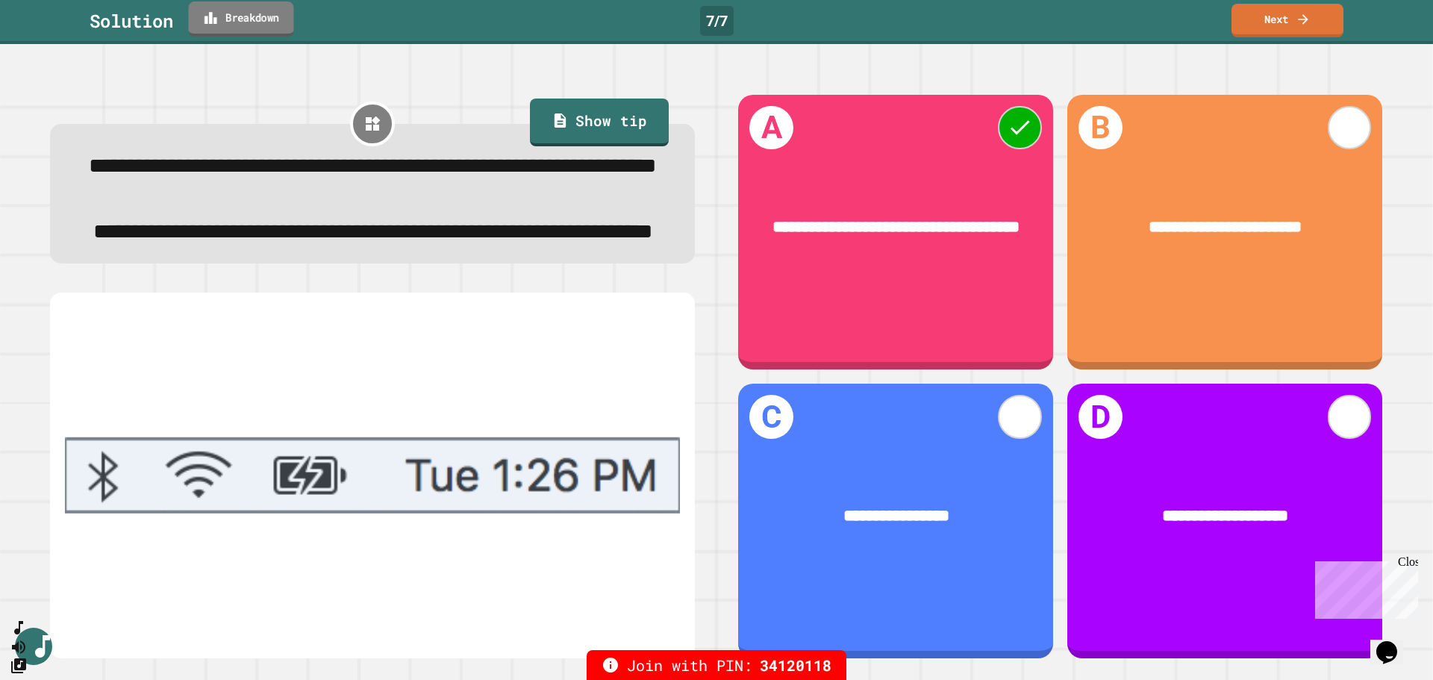
click at [230, 32] on link "Breakdown" at bounding box center [240, 18] width 105 height 35
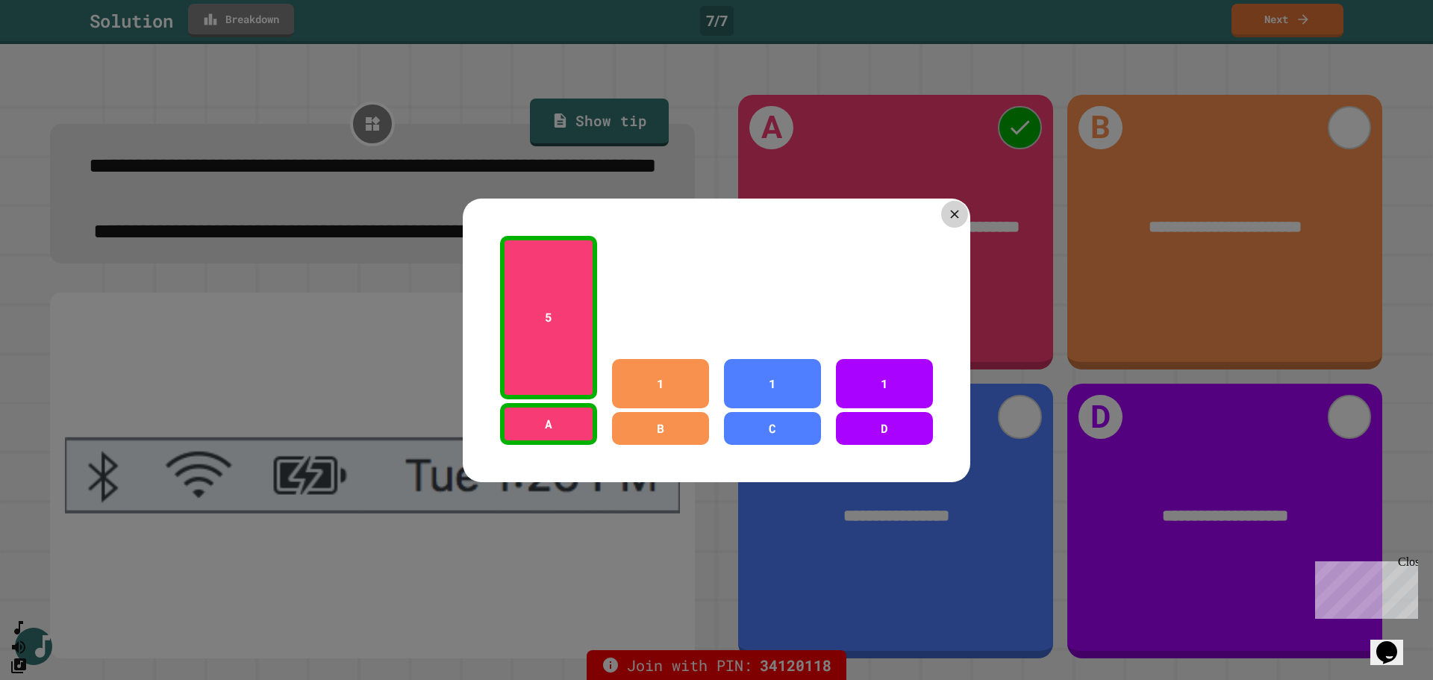
click at [945, 217] on div at bounding box center [954, 214] width 27 height 27
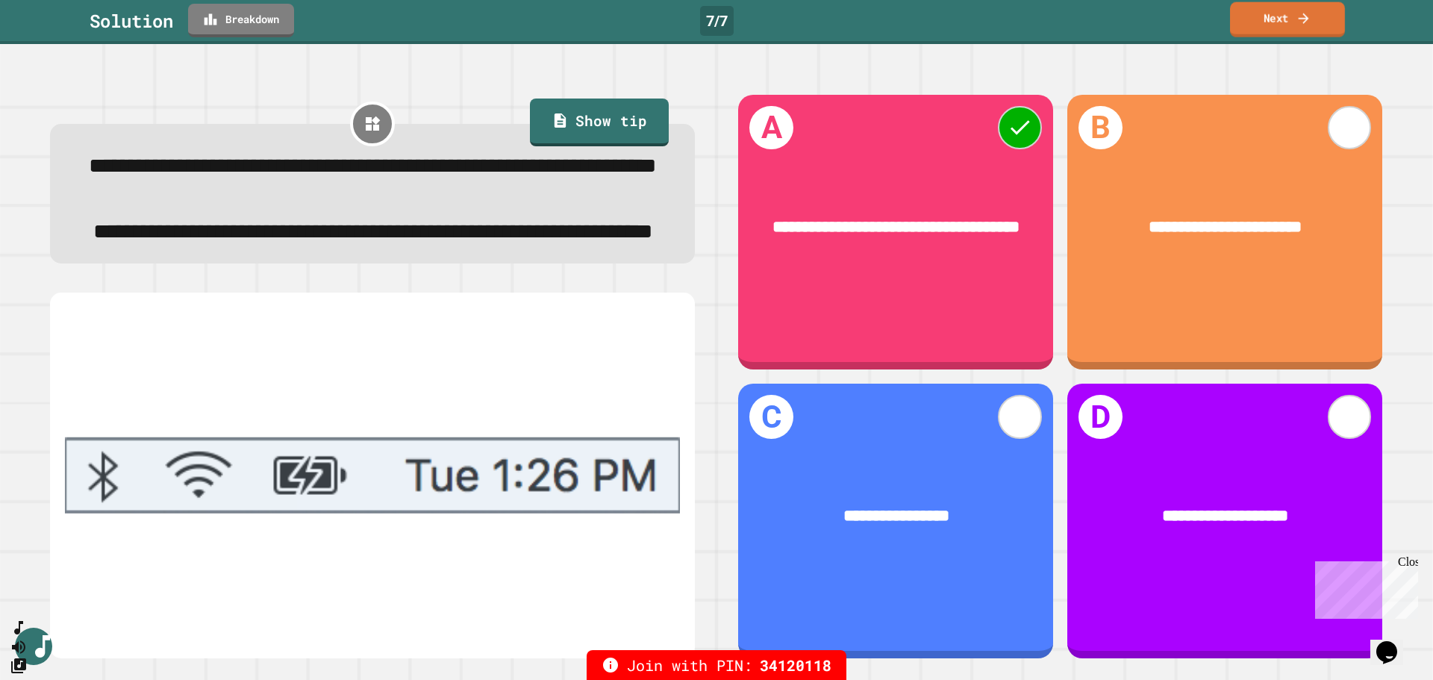
click at [955, 18] on link "Next" at bounding box center [1287, 19] width 115 height 35
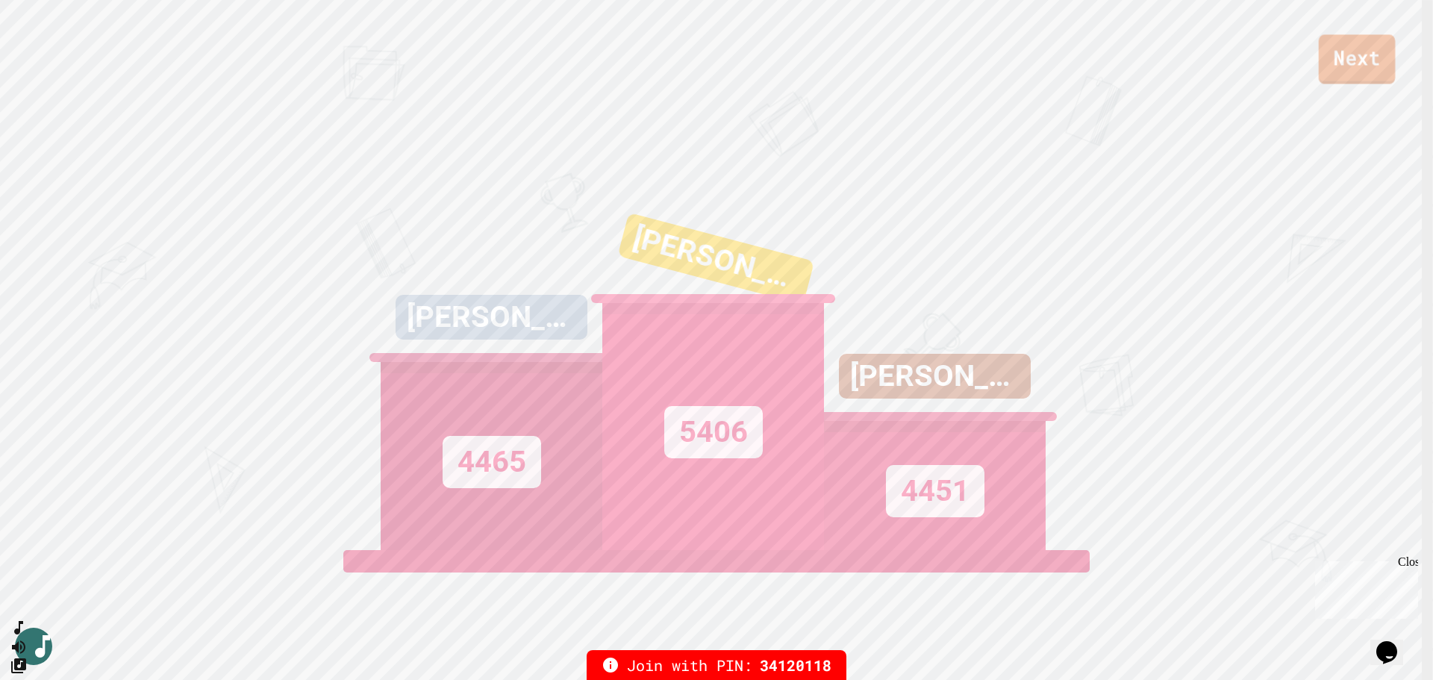
click at [955, 64] on link "Next" at bounding box center [1357, 58] width 77 height 49
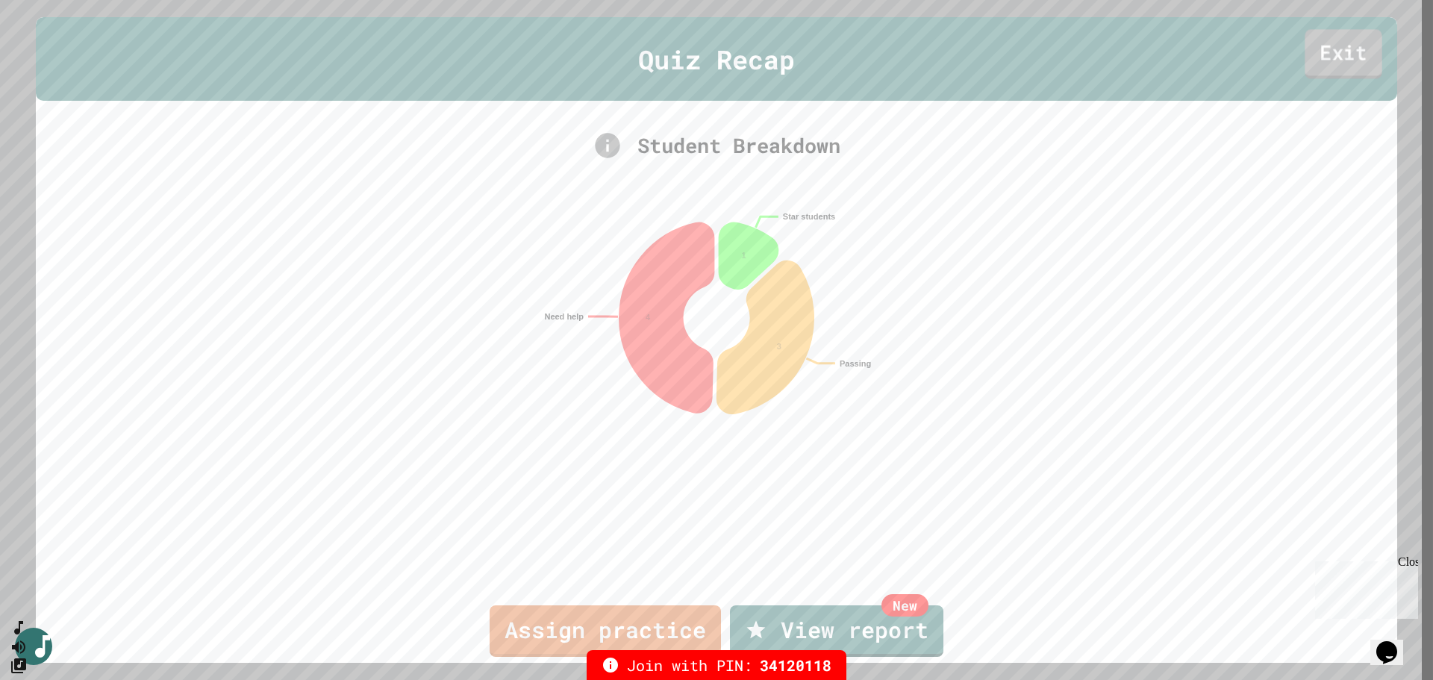
click at [955, 52] on link "Exit" at bounding box center [1343, 53] width 77 height 49
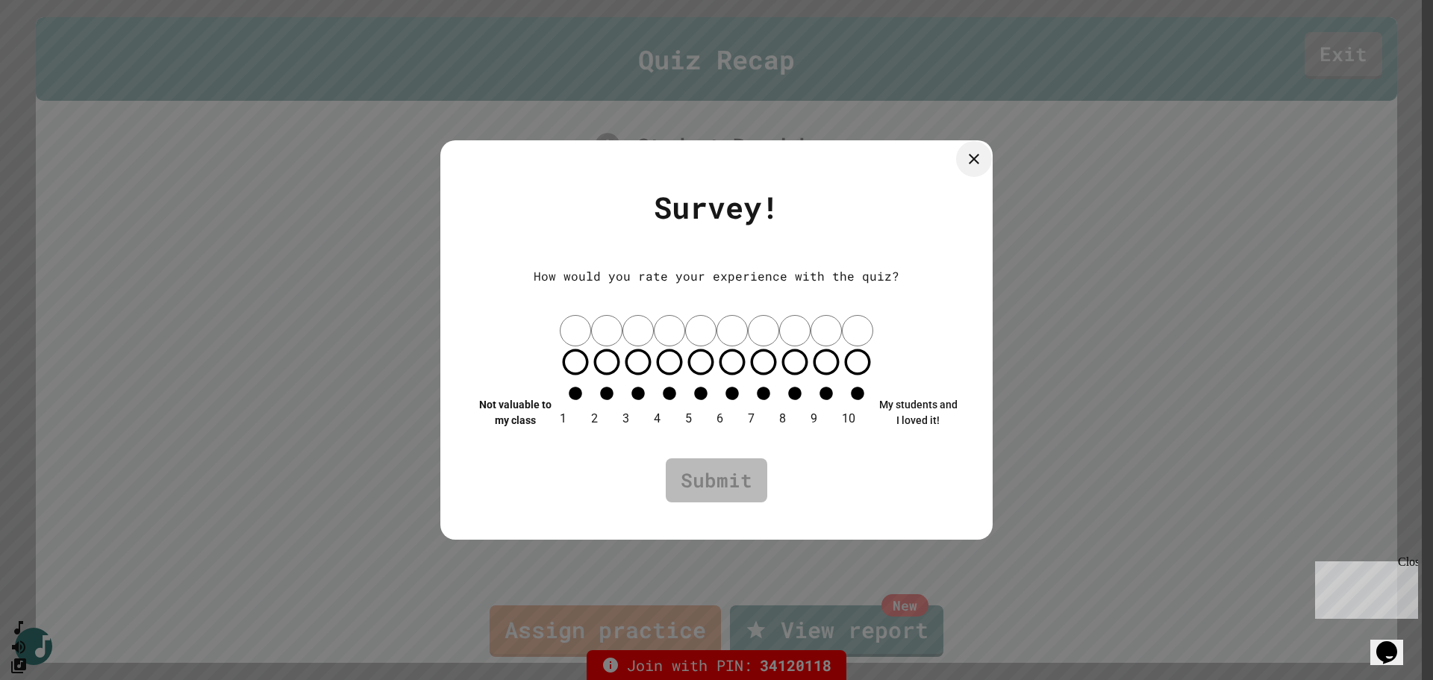
click at [955, 168] on icon at bounding box center [974, 159] width 18 height 18
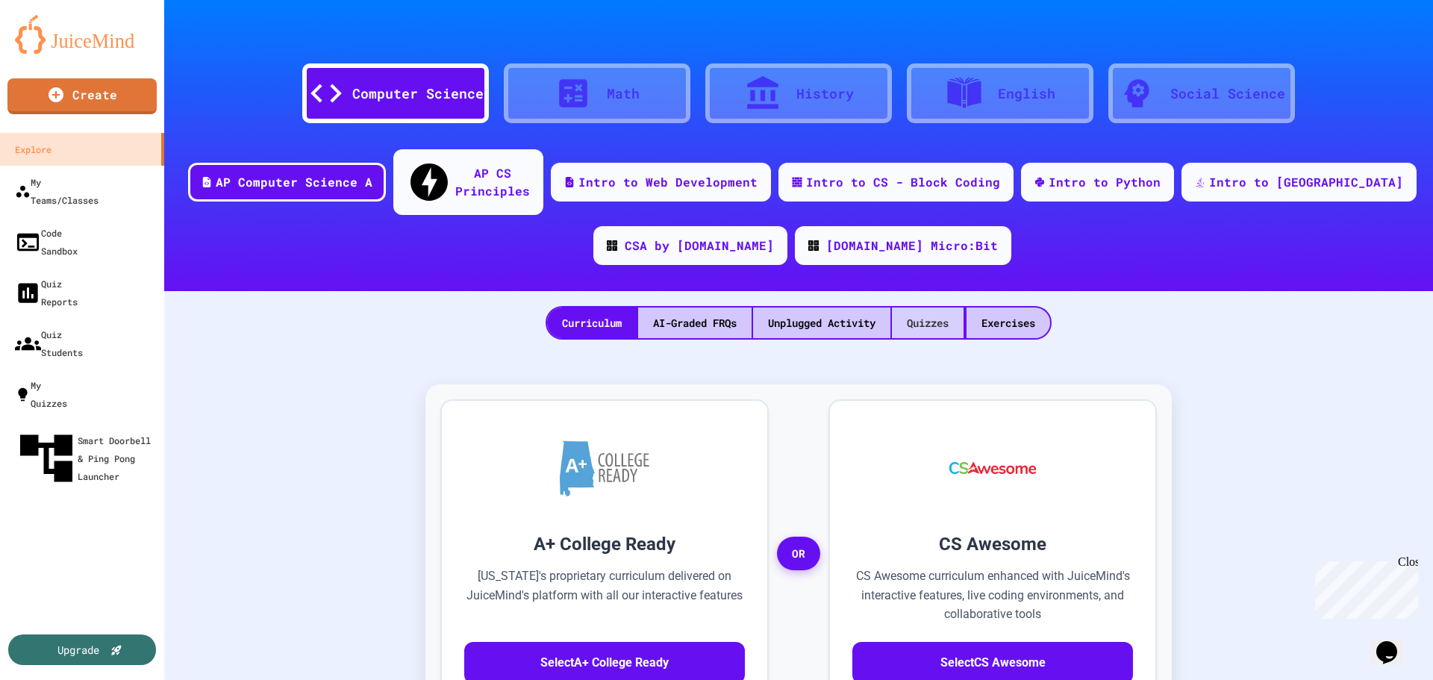
click at [917, 308] on div "Quizzes" at bounding box center [928, 323] width 72 height 31
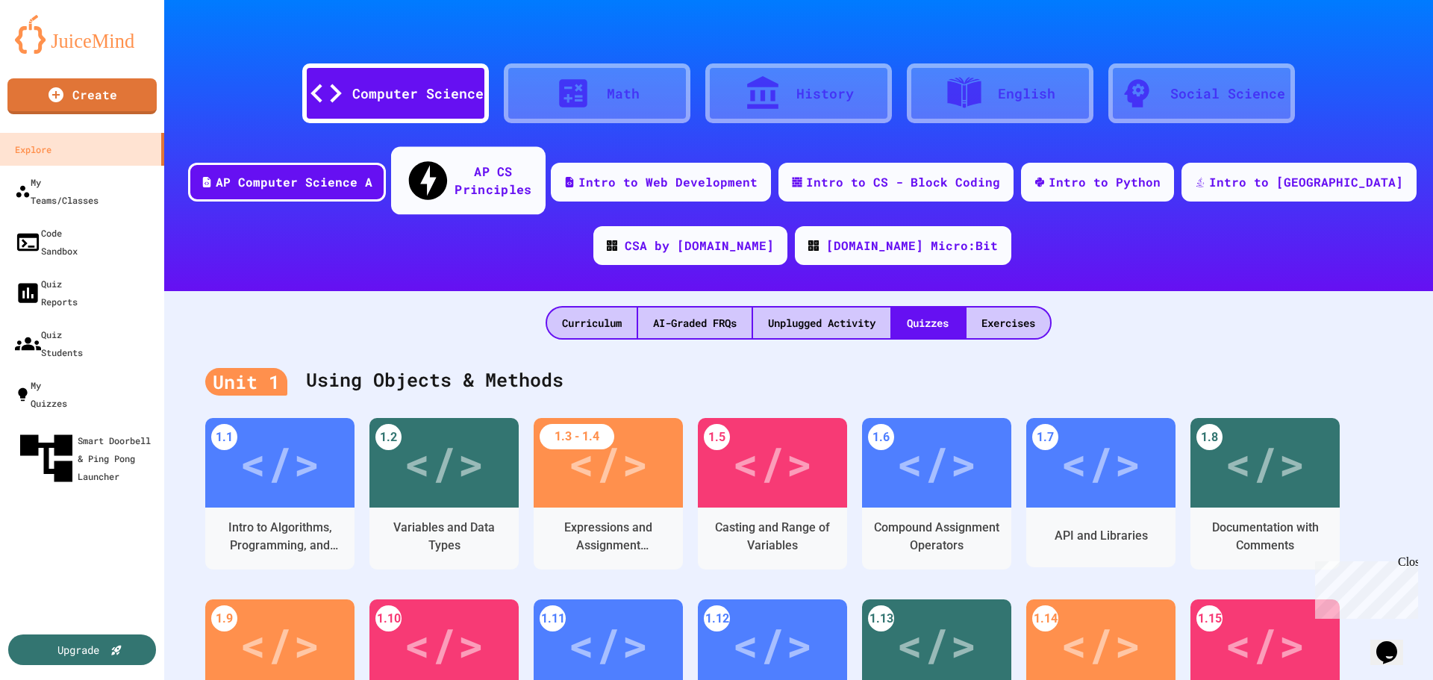
click at [490, 172] on div "AP CS Principles" at bounding box center [493, 180] width 77 height 37
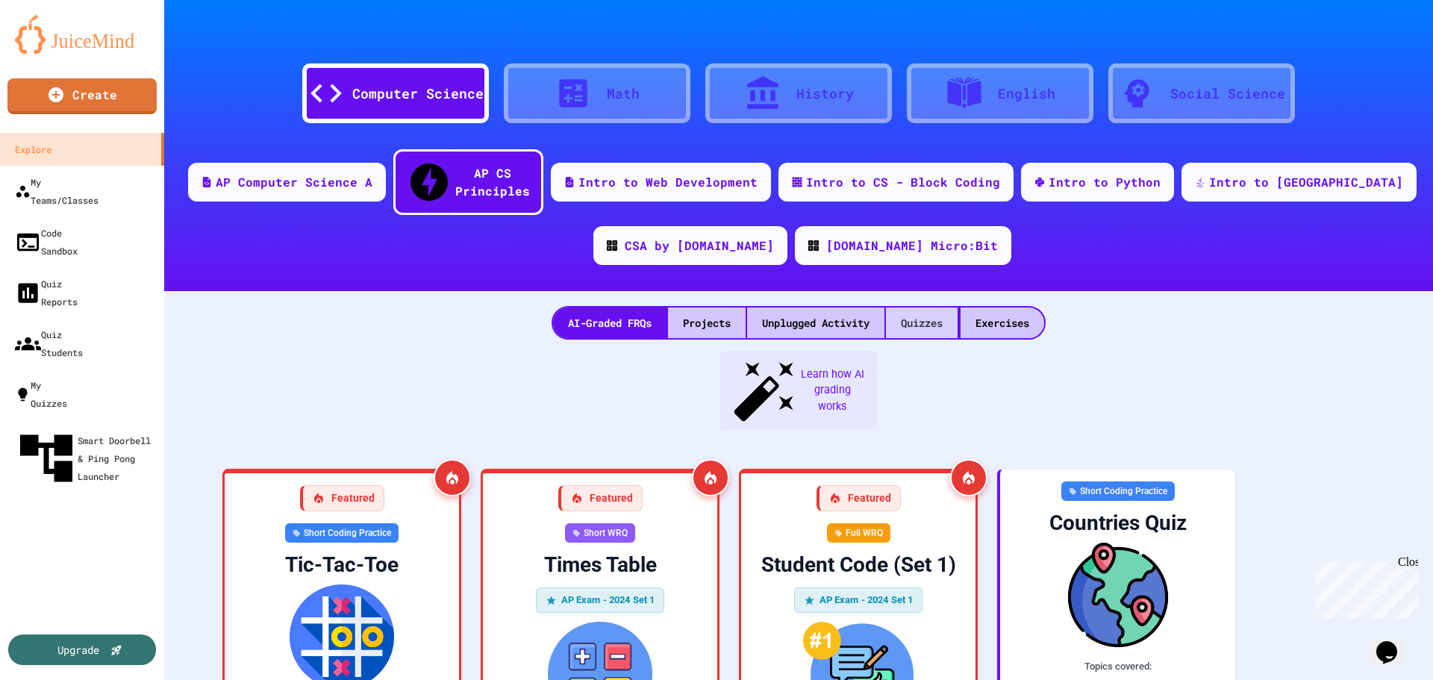
click at [923, 308] on div "Quizzes" at bounding box center [922, 323] width 72 height 31
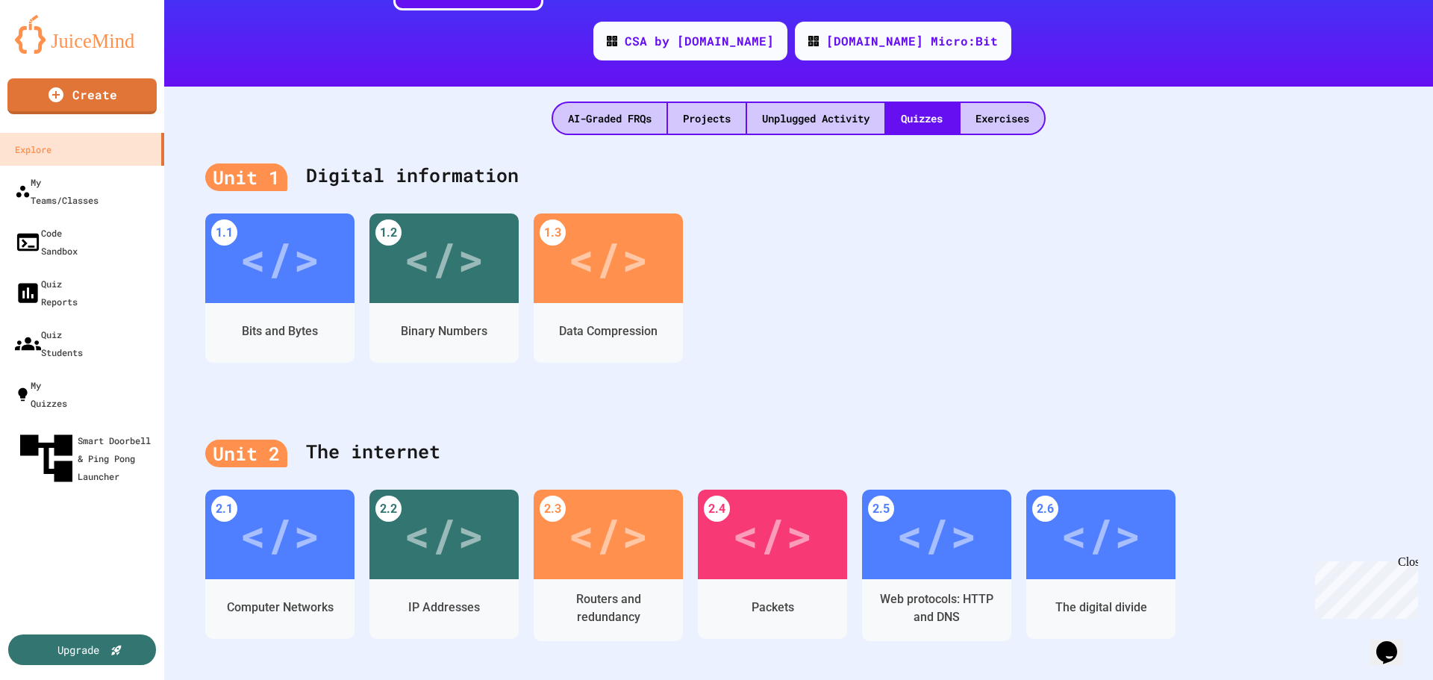
scroll to position [224, 0]
